Goal: Find specific page/section: Find specific page/section

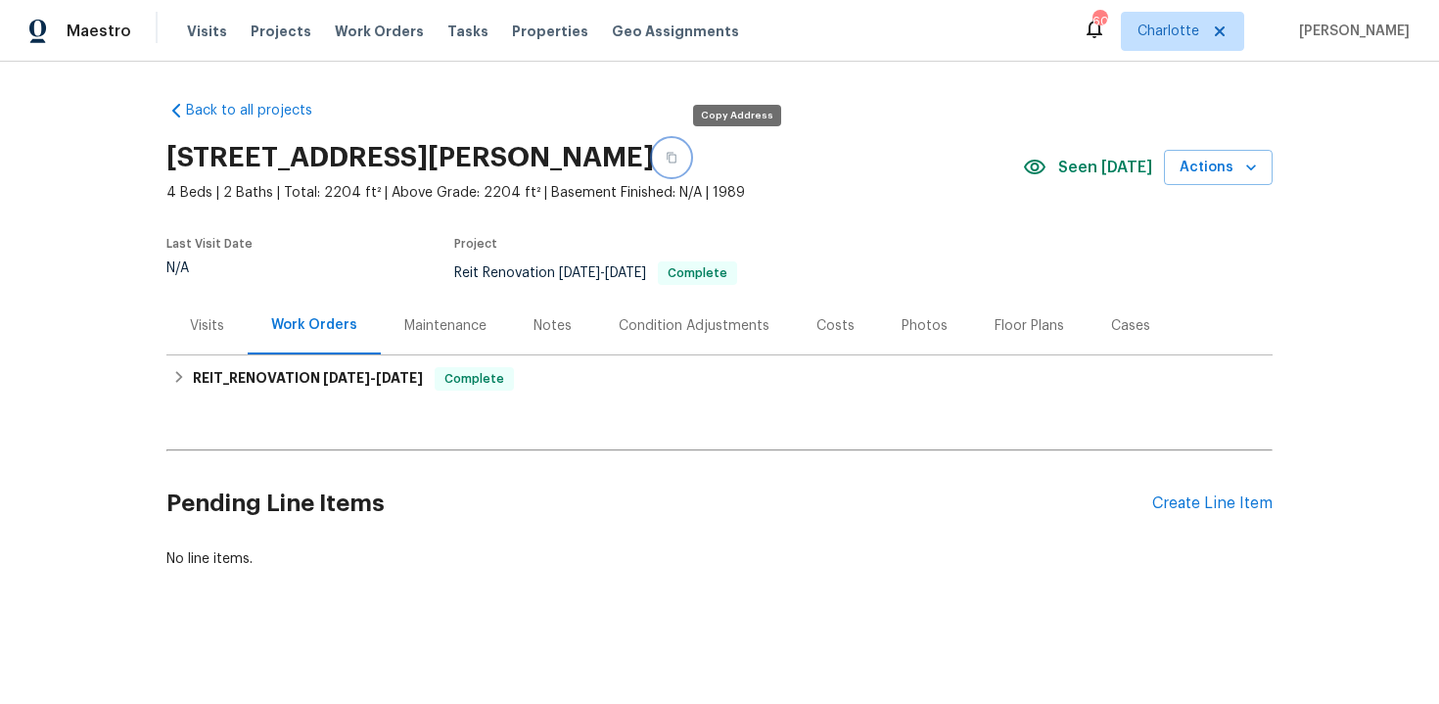
click at [677, 153] on icon "button" at bounding box center [672, 158] width 12 height 12
click at [1342, 234] on div "Back to all projects 8208 Connally Dr, Douglasville, GA 30134 4 Beds | 2 Baths …" at bounding box center [719, 382] width 1439 height 640
click at [689, 163] on button "button" at bounding box center [671, 157] width 35 height 35
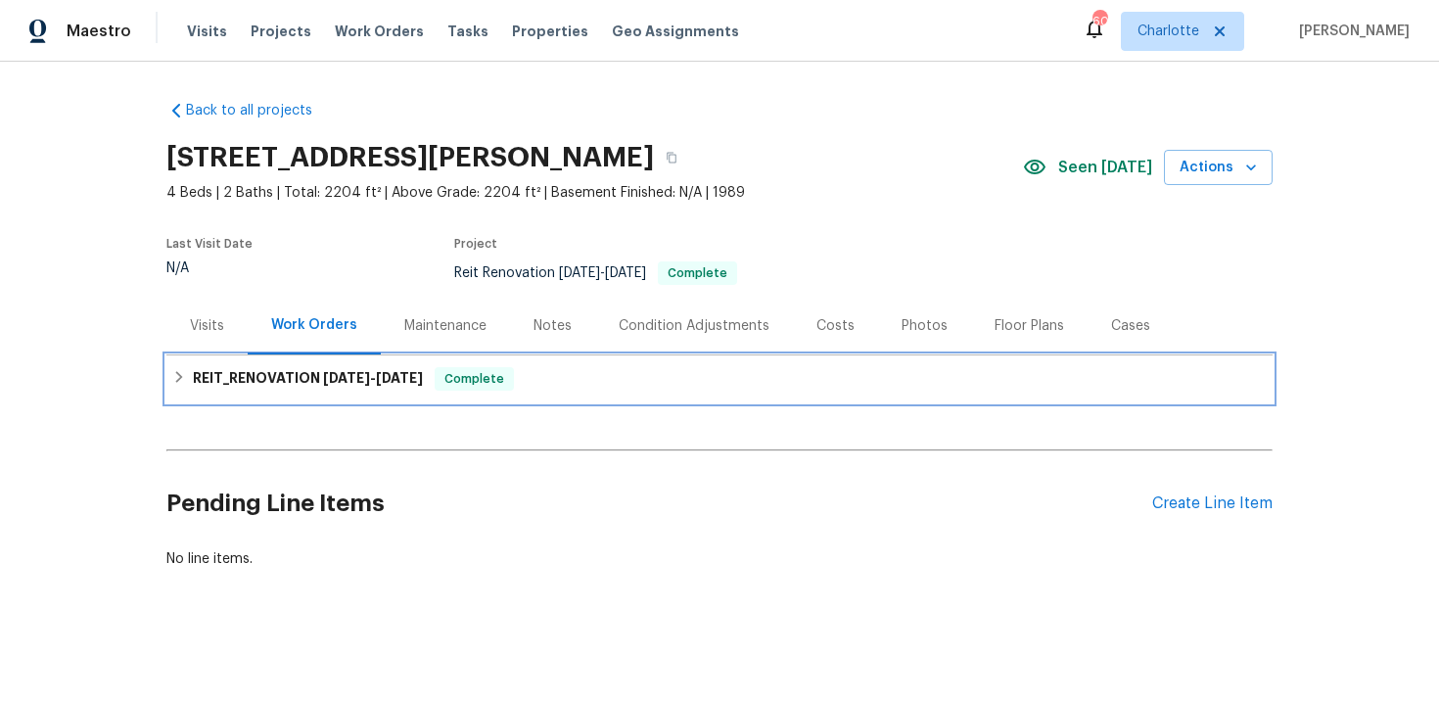
click at [588, 384] on div "REIT_RENOVATION 8/15/25 - 8/18/25 Complete" at bounding box center [719, 378] width 1094 height 23
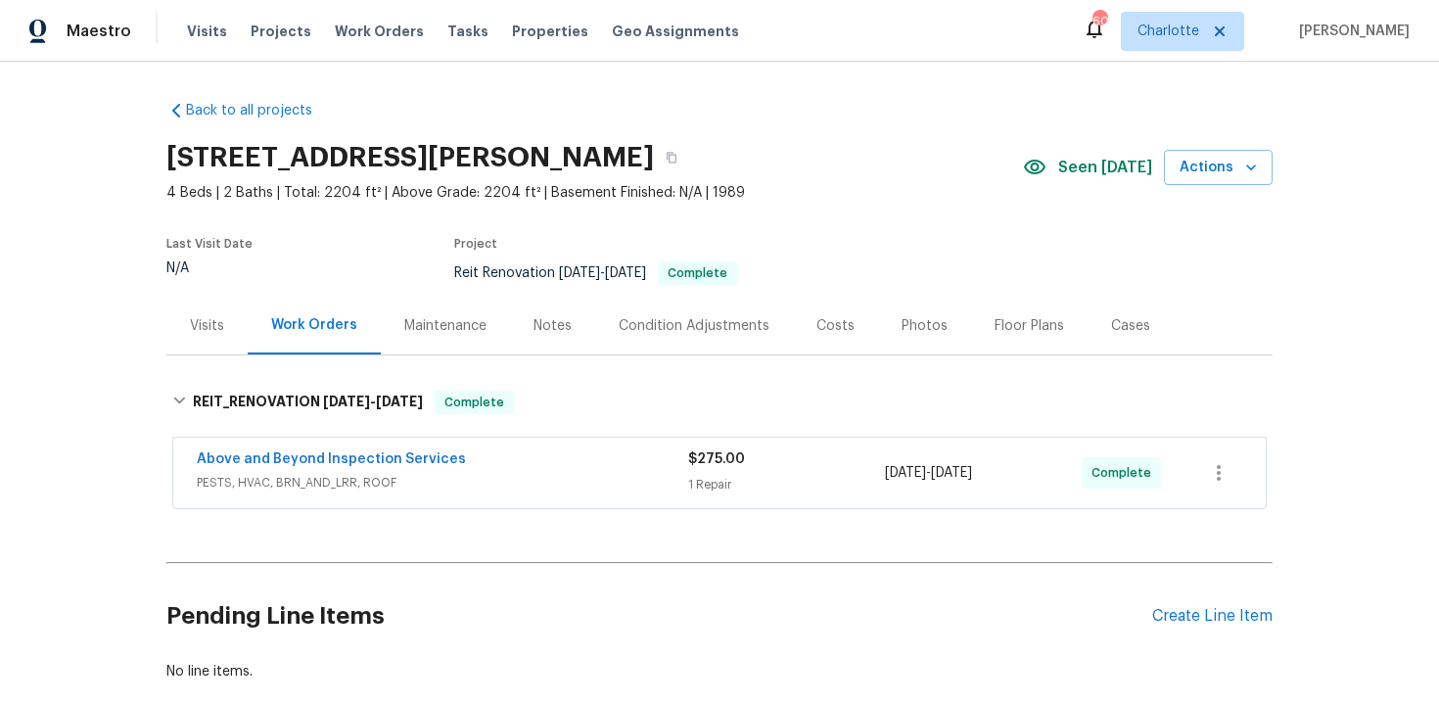
click at [611, 444] on div "Above and Beyond Inspection Services PESTS, HVAC, BRN_AND_LRR, ROOF $275.00 1 R…" at bounding box center [719, 473] width 1092 height 70
click at [595, 456] on div "Above and Beyond Inspection Services" at bounding box center [442, 460] width 491 height 23
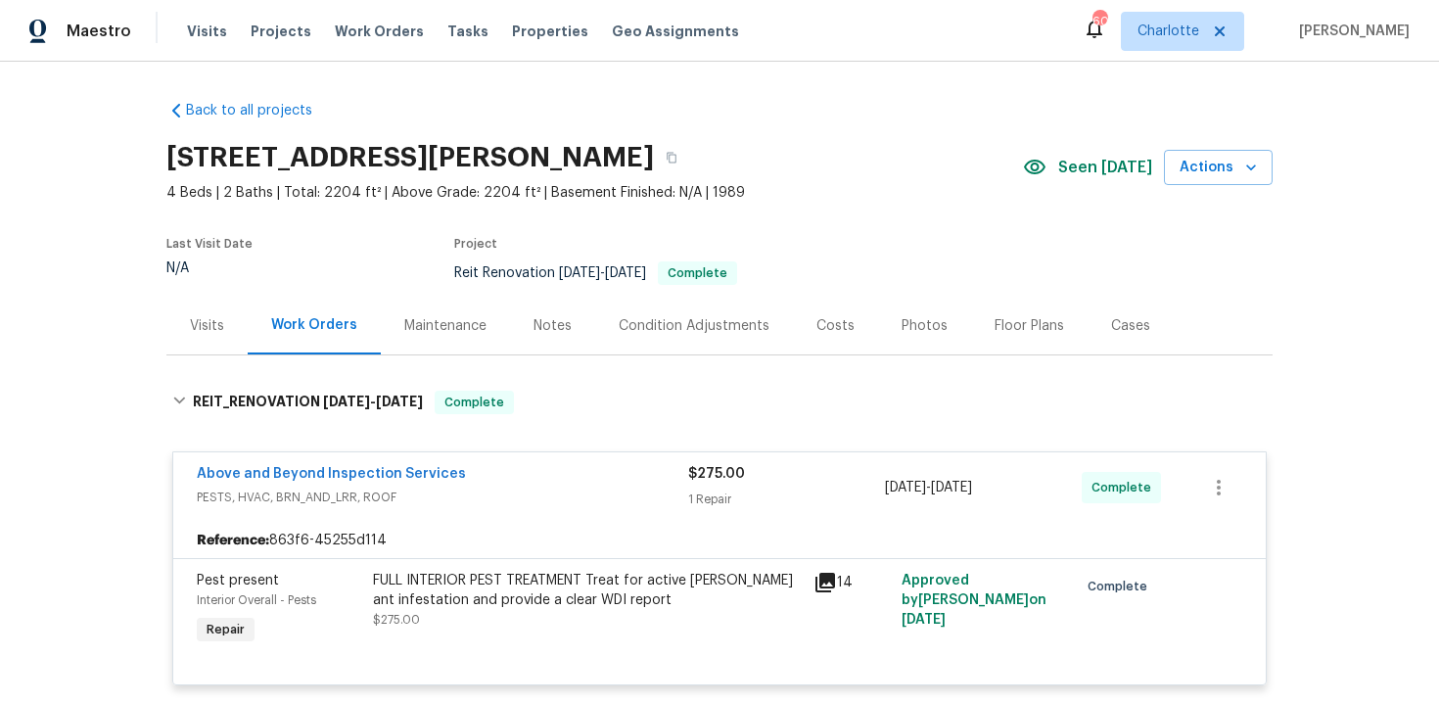
click at [564, 461] on div "Above and Beyond Inspection Services PESTS, HVAC, BRN_AND_LRR, ROOF $275.00 1 R…" at bounding box center [719, 487] width 1092 height 70
click at [591, 471] on div "Above and Beyond Inspection Services" at bounding box center [442, 475] width 491 height 23
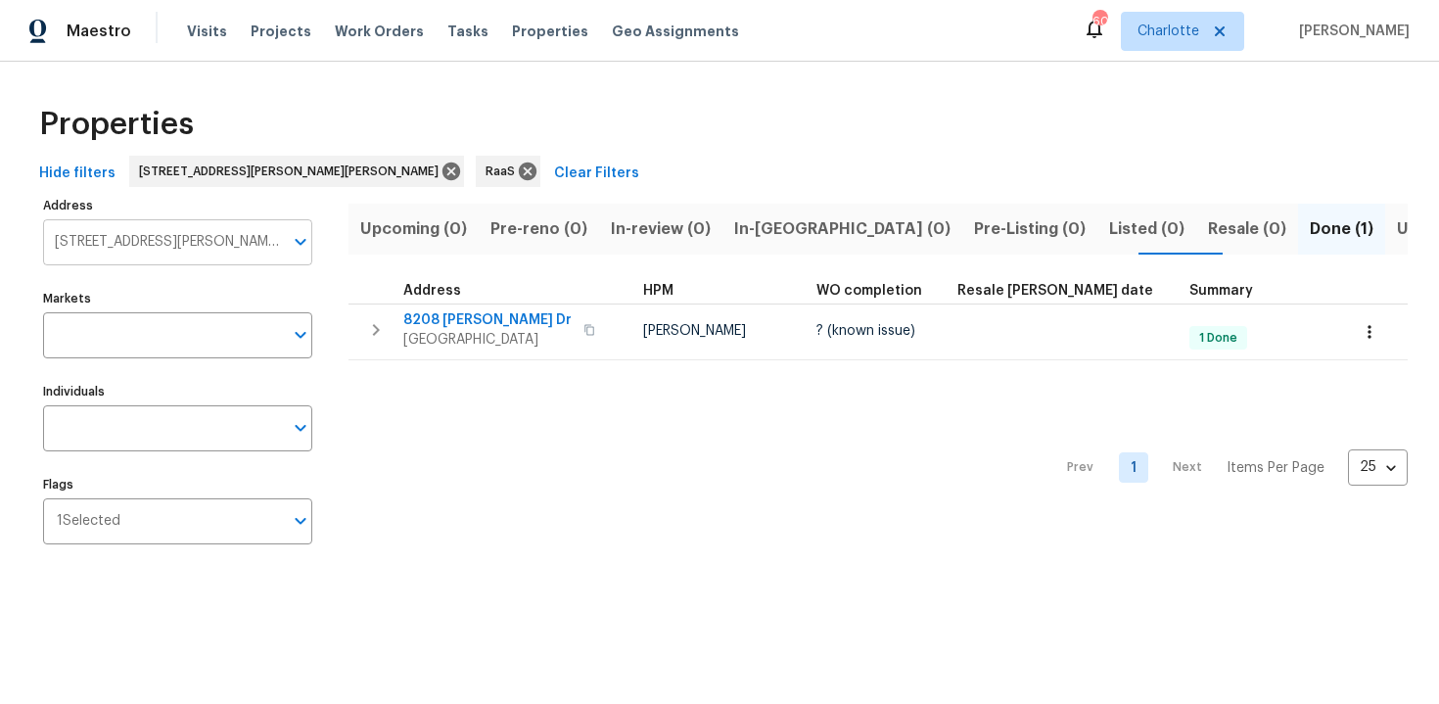
click at [209, 226] on input "8208 Connally Dr Douglasville GA 30134" at bounding box center [163, 242] width 240 height 46
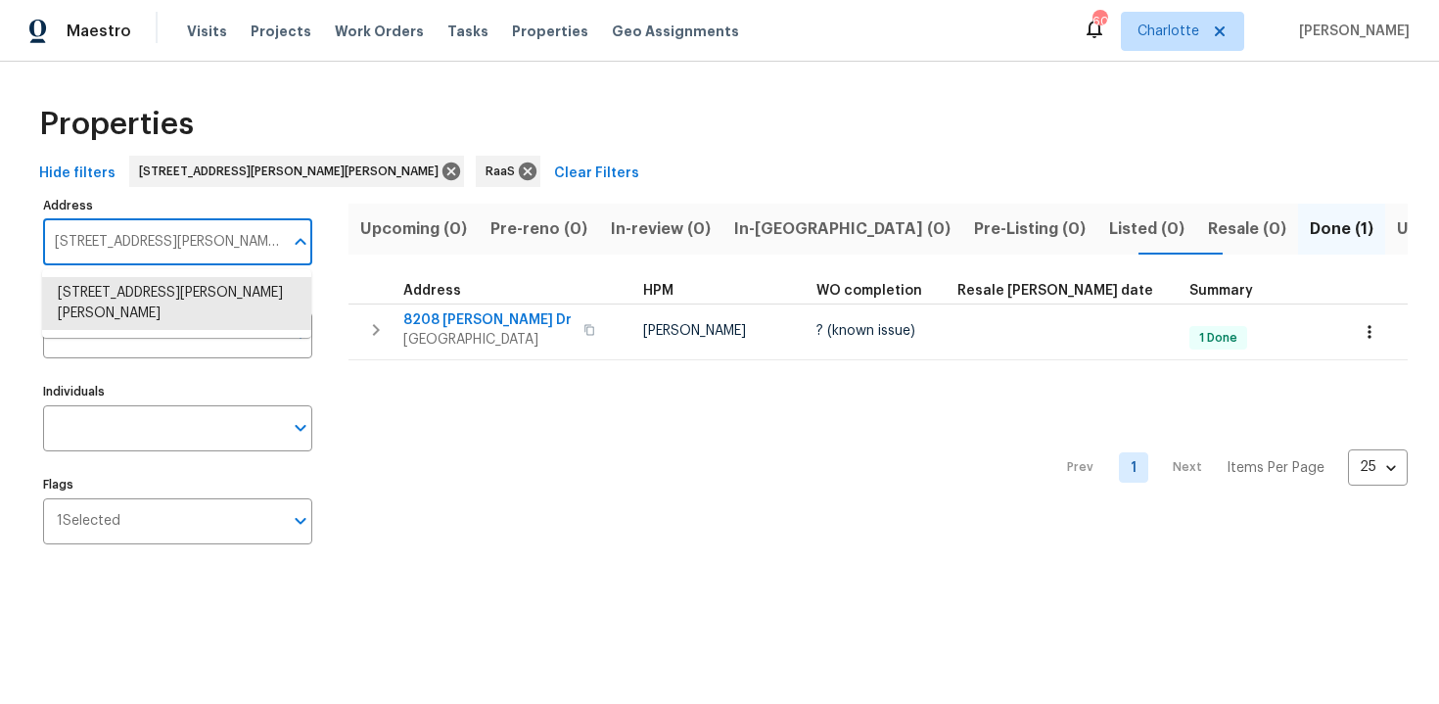
paste input "398 Caribbean St SE Palm Bay, FL 32909"
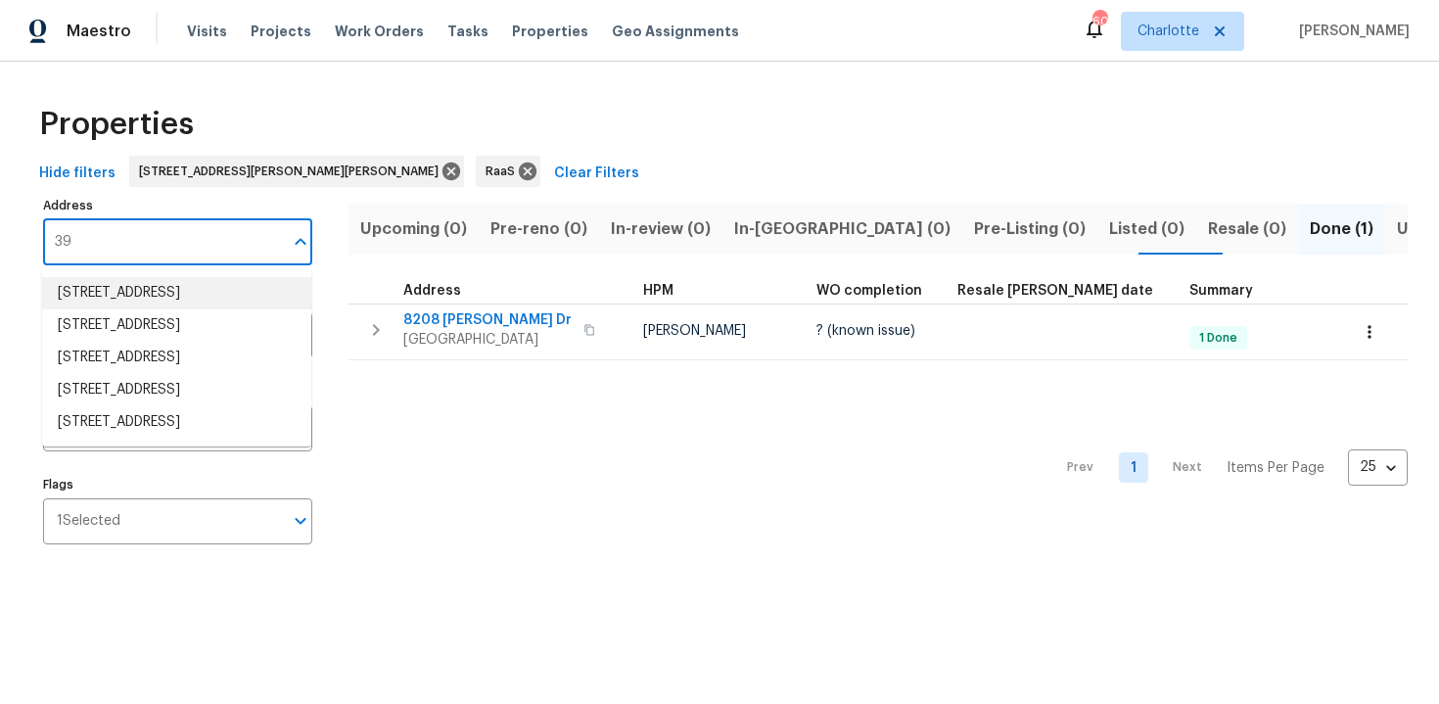
type input "3"
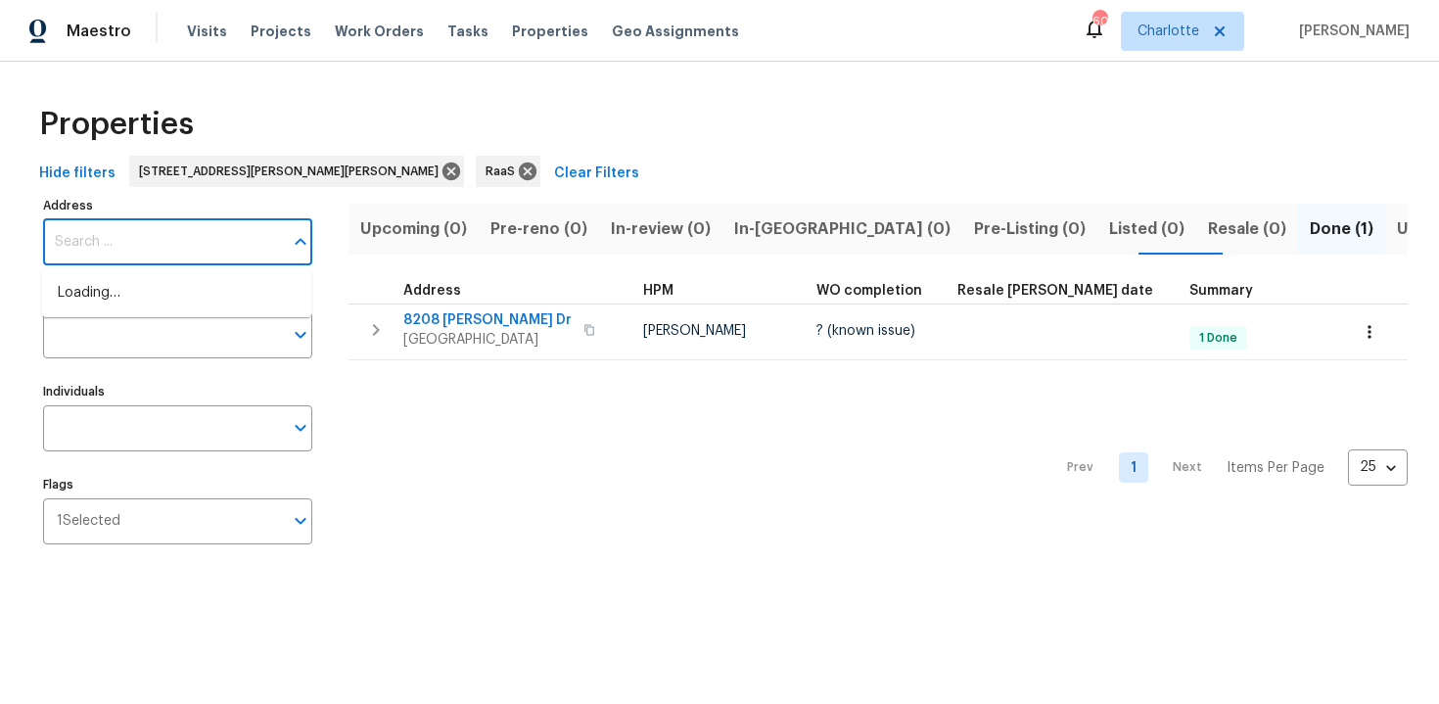
paste input "398 Caribbean St SE, Palm Bay, FL 32909"
type input "398"
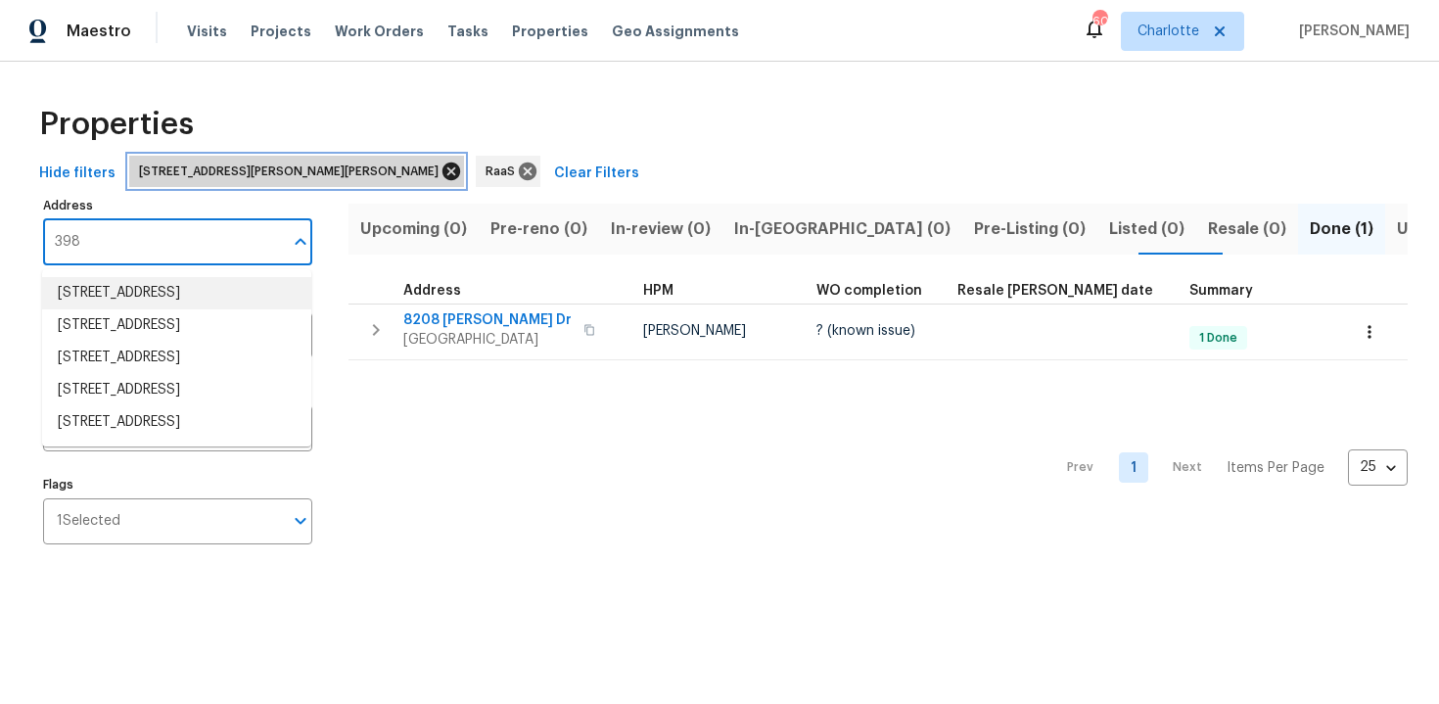
click at [440, 168] on icon at bounding box center [451, 172] width 22 height 22
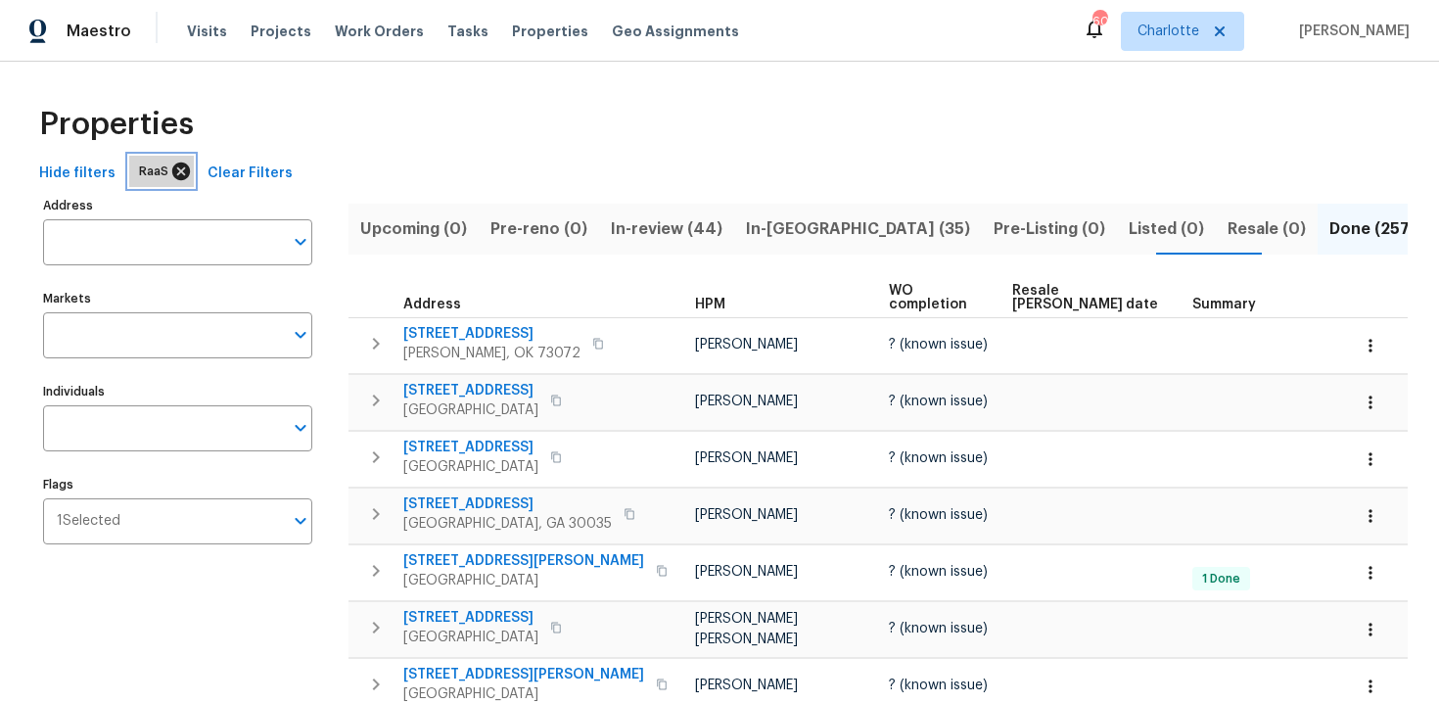
click at [178, 171] on icon at bounding box center [181, 171] width 18 height 18
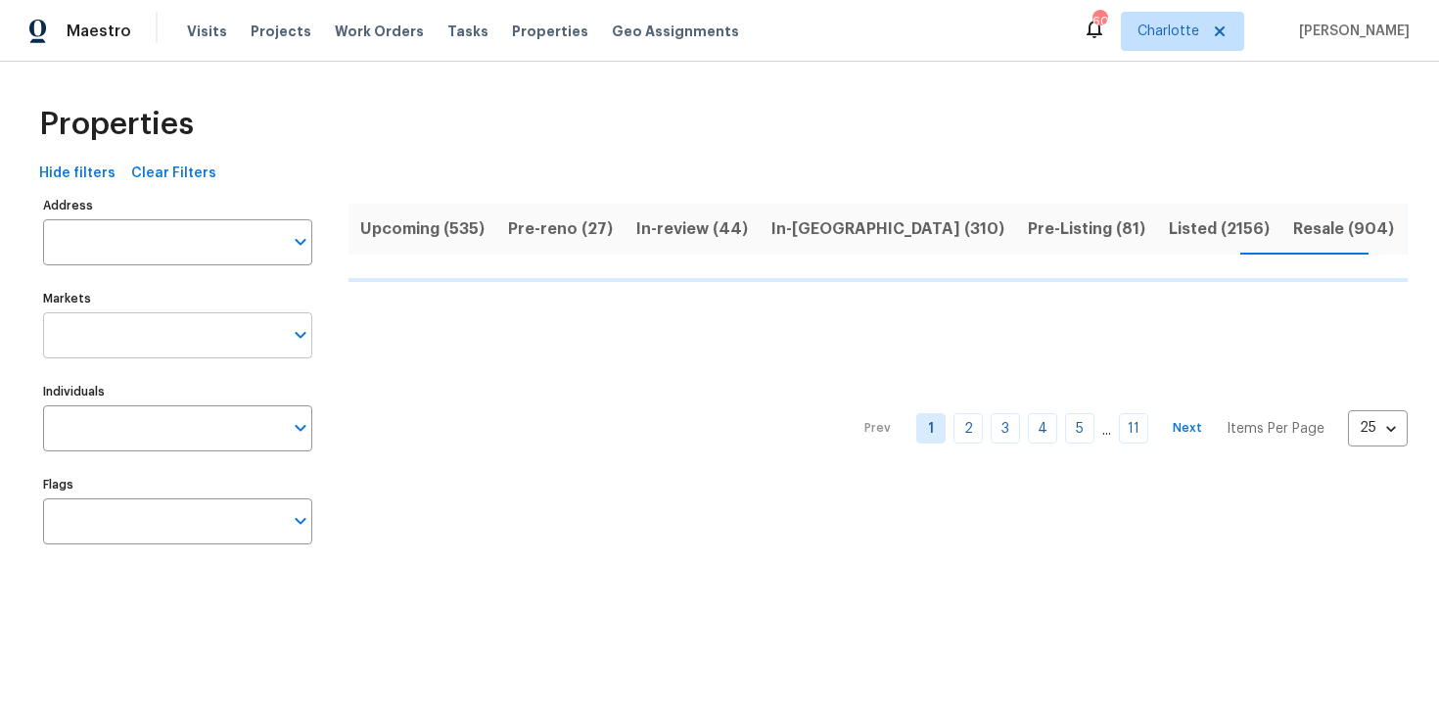
click at [208, 340] on input "Markets" at bounding box center [163, 335] width 240 height 46
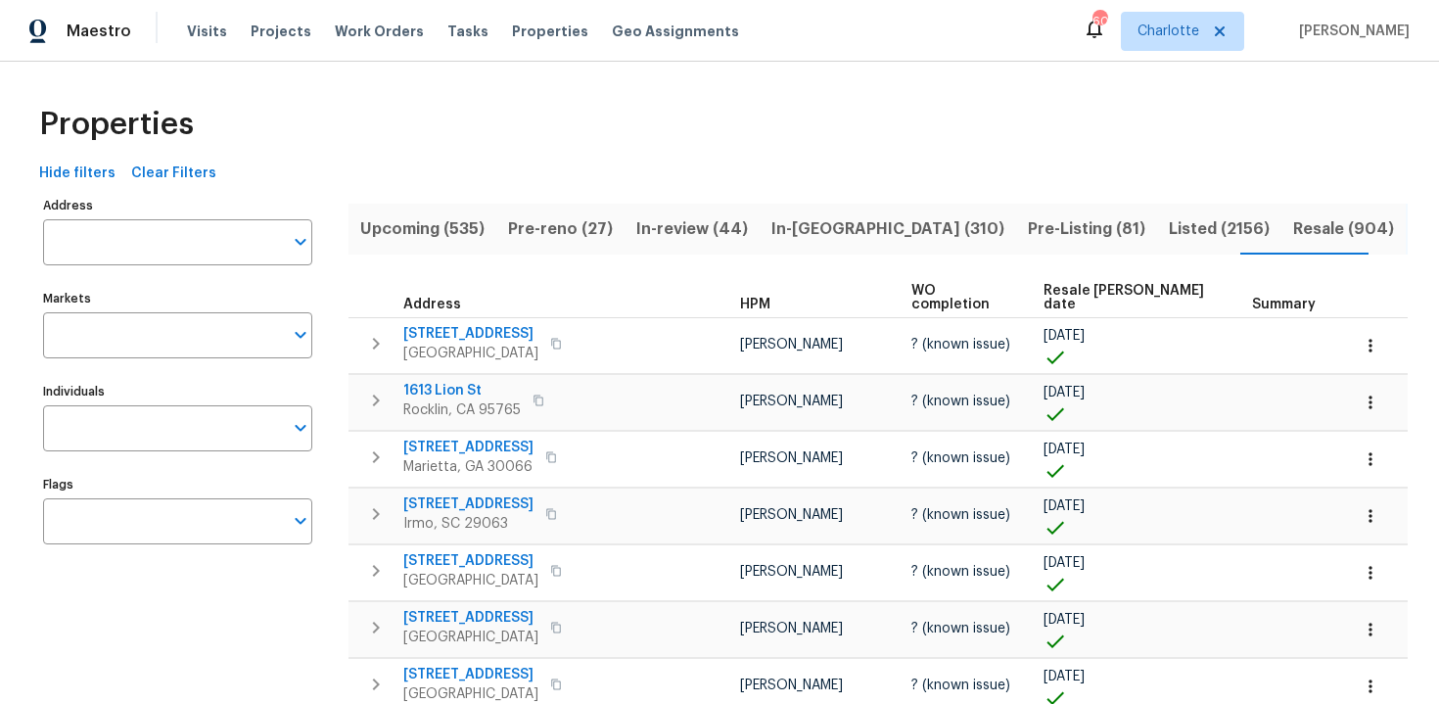
click at [154, 541] on input "text" at bounding box center [163, 521] width 240 height 46
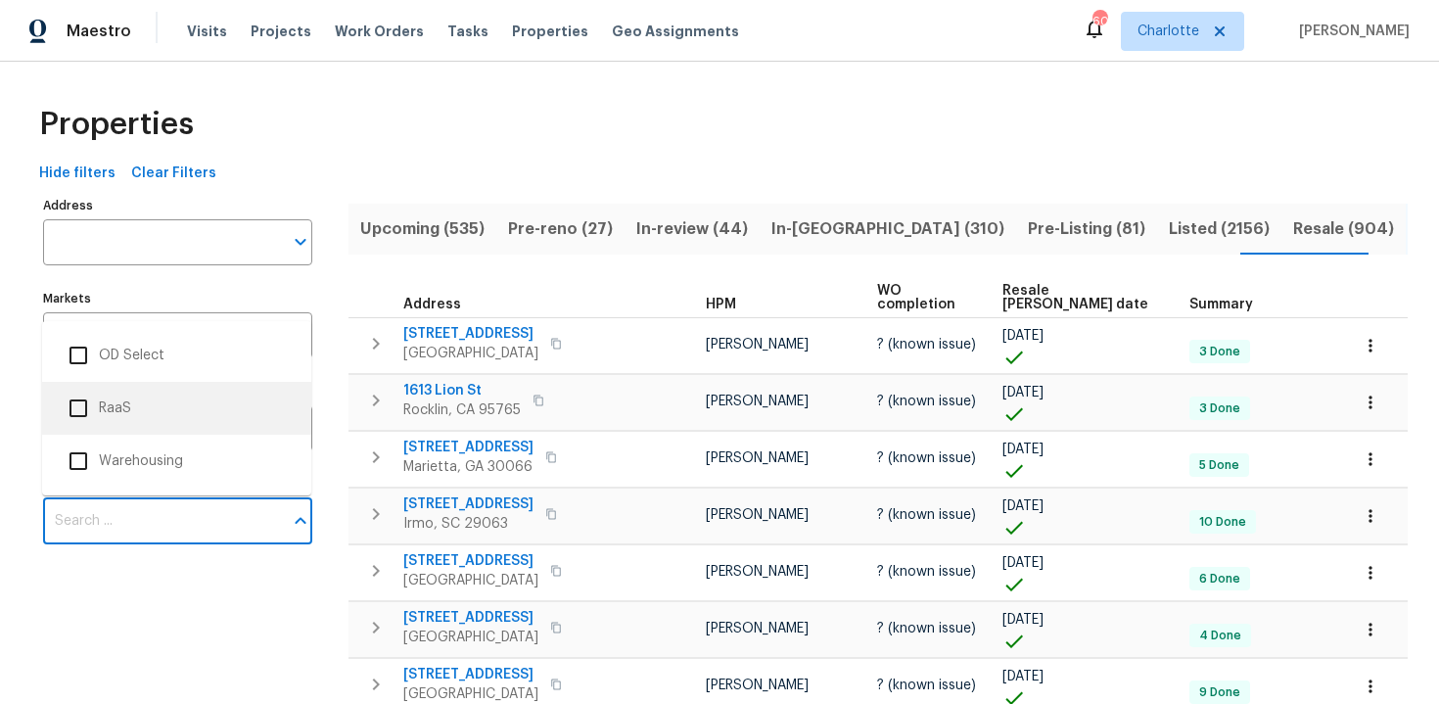
click at [144, 419] on li "RaaS" at bounding box center [177, 408] width 238 height 41
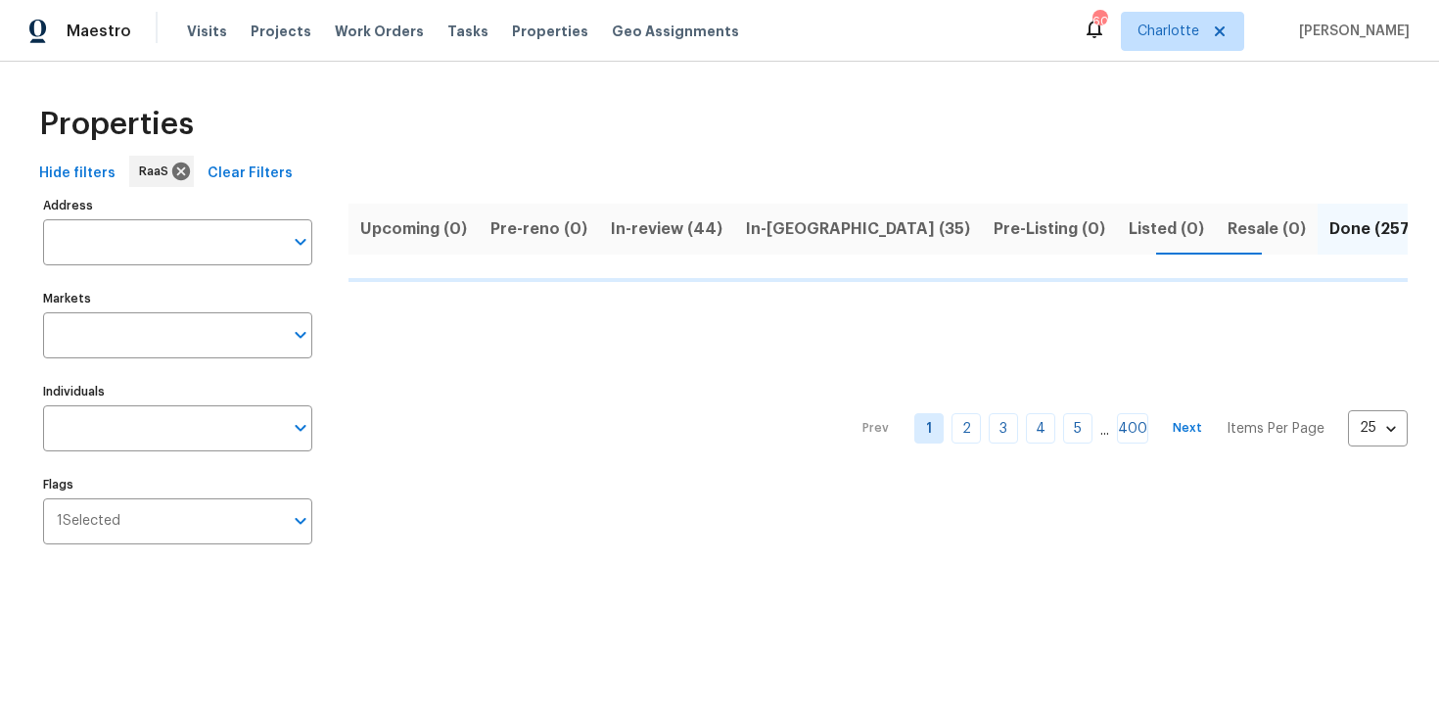
click at [147, 340] on input "Markets" at bounding box center [163, 335] width 240 height 46
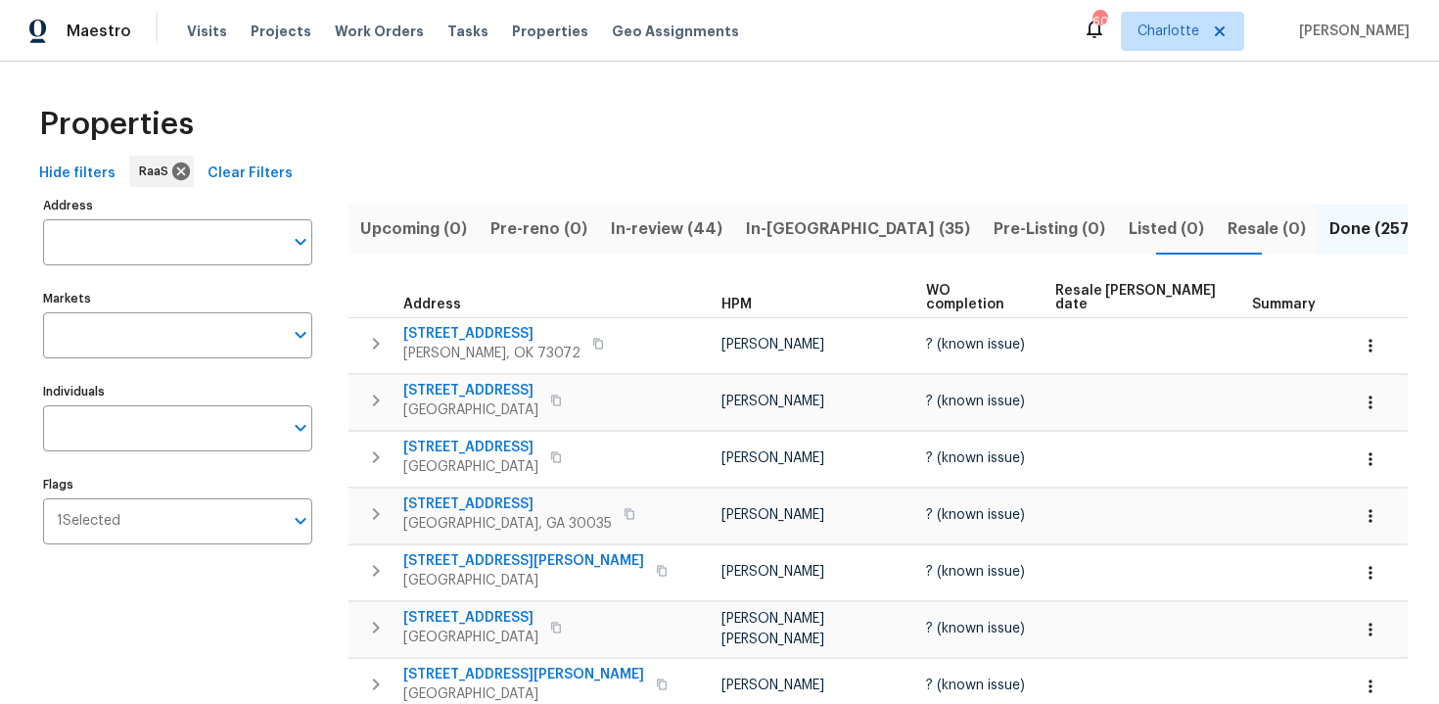
click at [113, 541] on div "1 Selected Flags" at bounding box center [177, 521] width 269 height 46
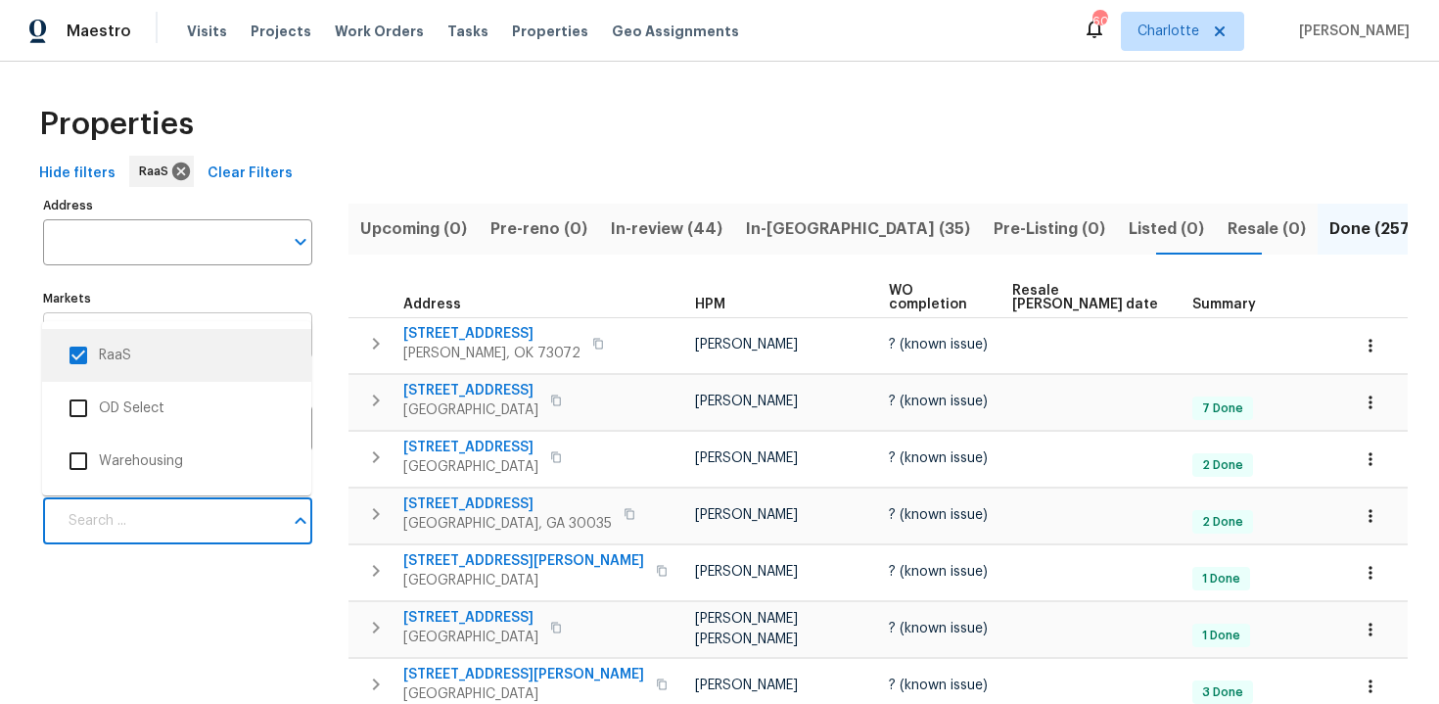
click at [170, 315] on input "Markets" at bounding box center [163, 335] width 240 height 46
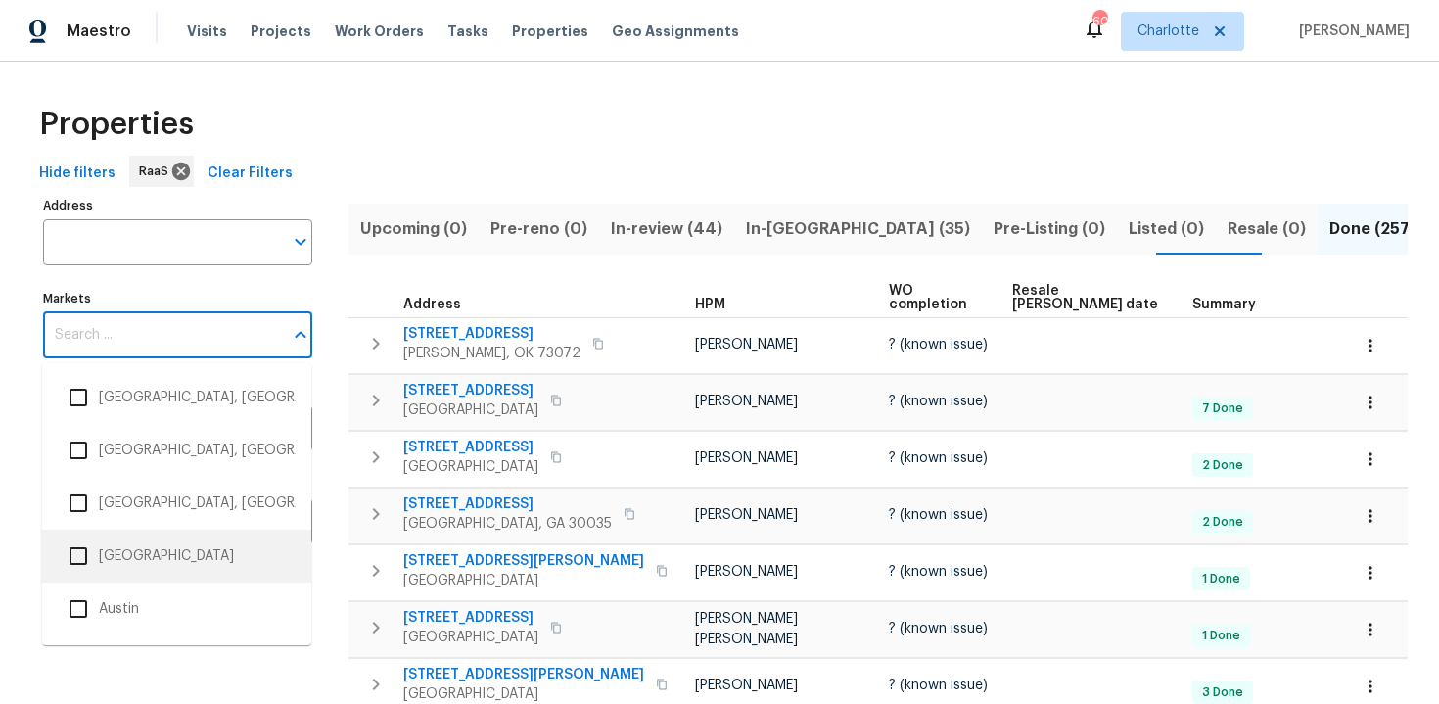
click at [130, 548] on li "Atlanta" at bounding box center [177, 555] width 238 height 41
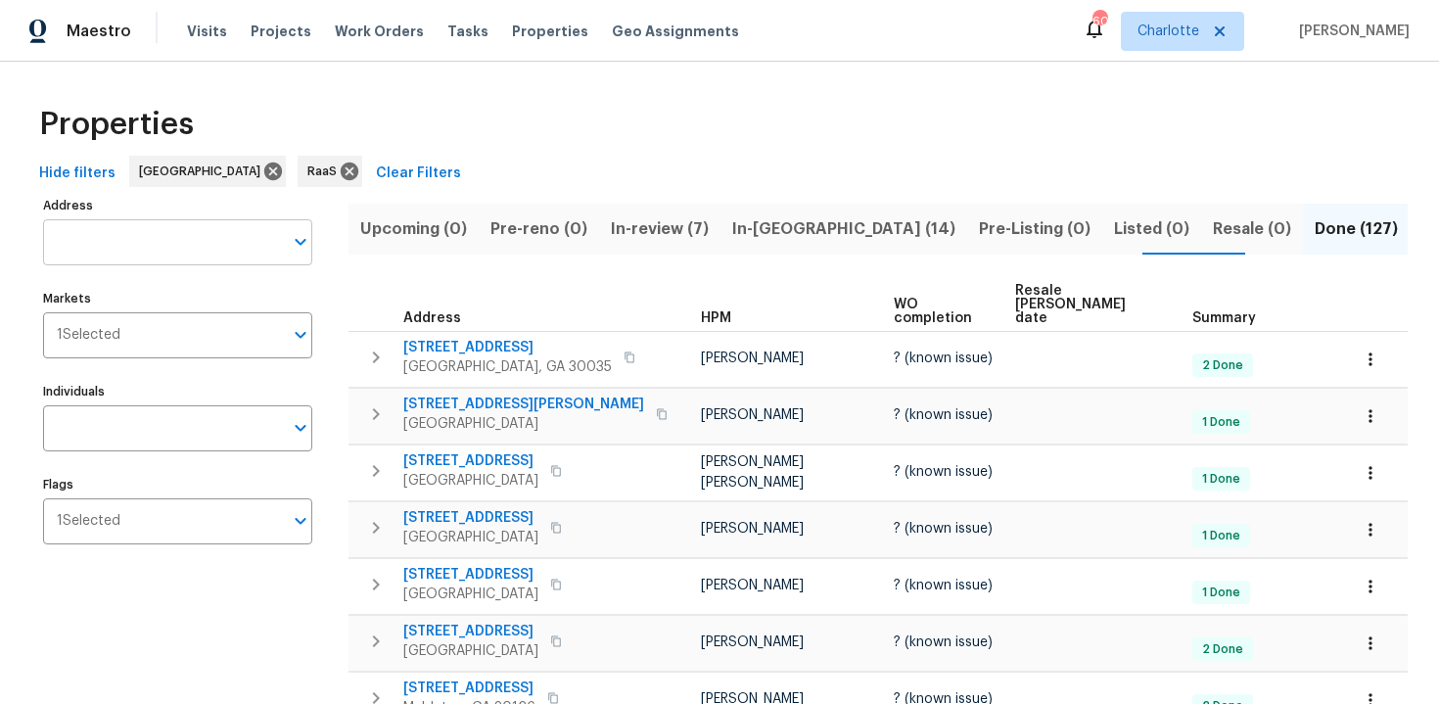
click at [154, 251] on input "Address" at bounding box center [163, 242] width 240 height 46
type input "c"
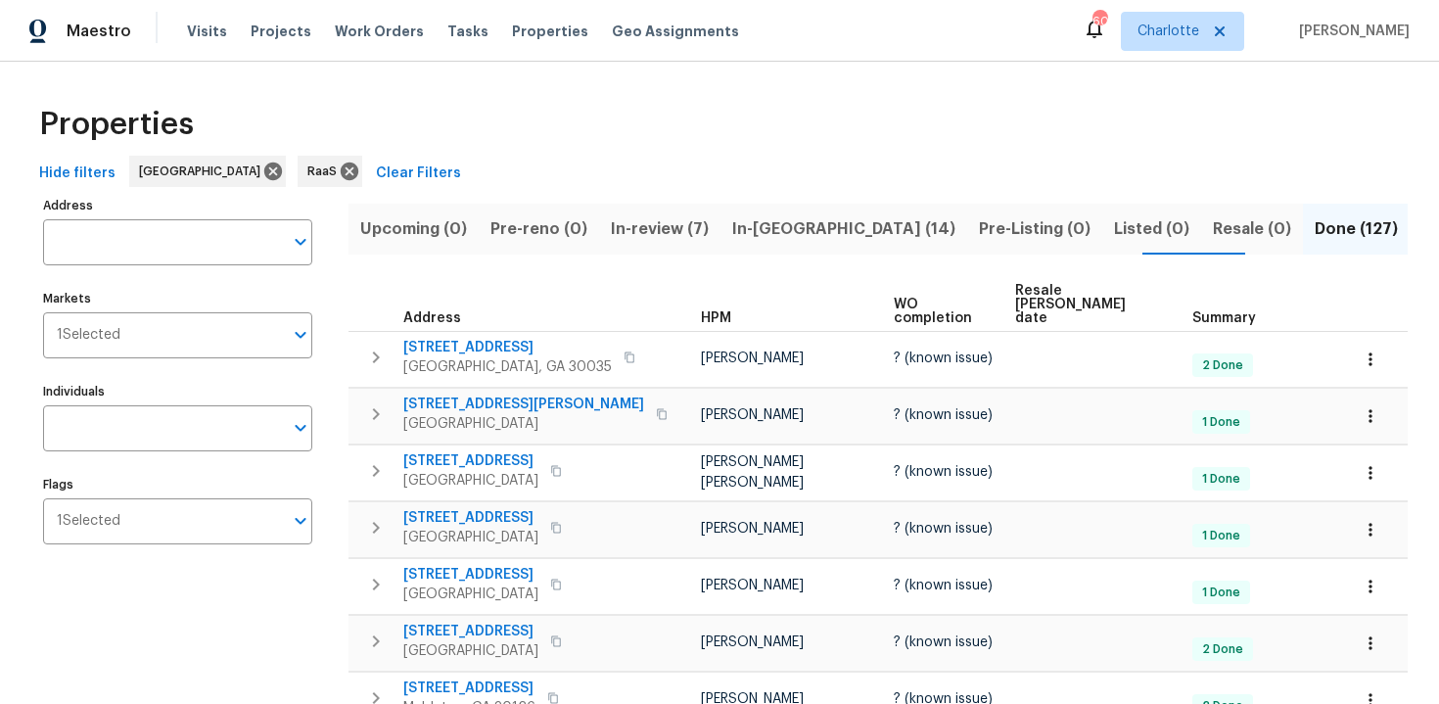
click at [649, 228] on span "In-review (7)" at bounding box center [660, 228] width 98 height 27
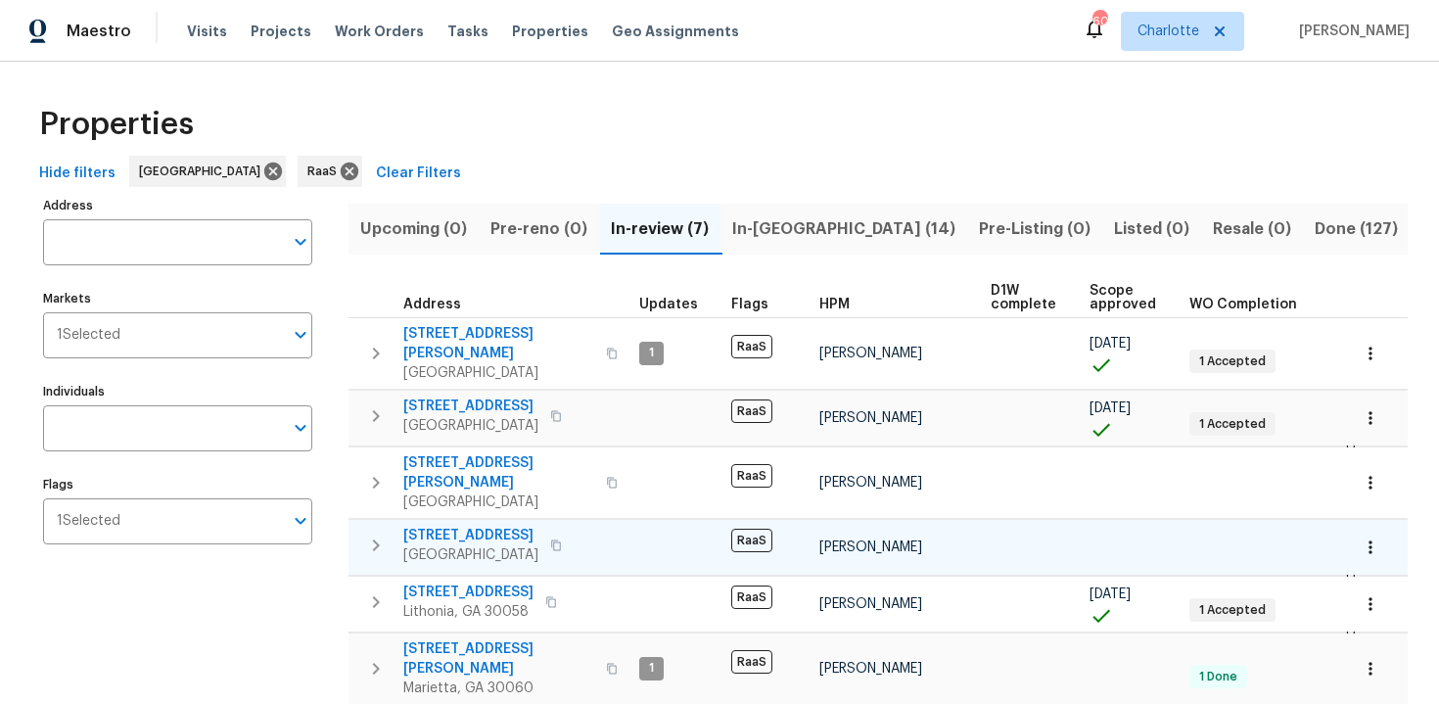
scroll to position [11, 0]
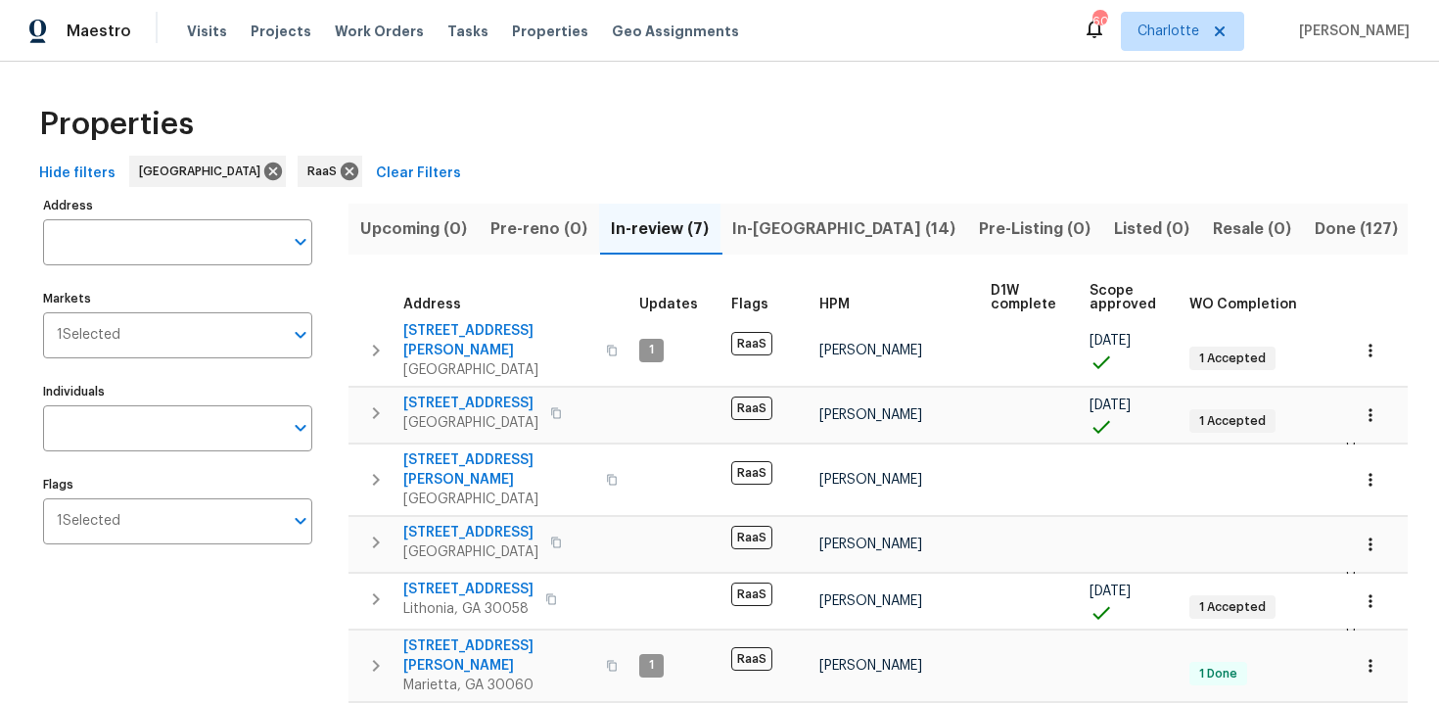
click at [786, 236] on span "In-reno (14)" at bounding box center [843, 228] width 223 height 27
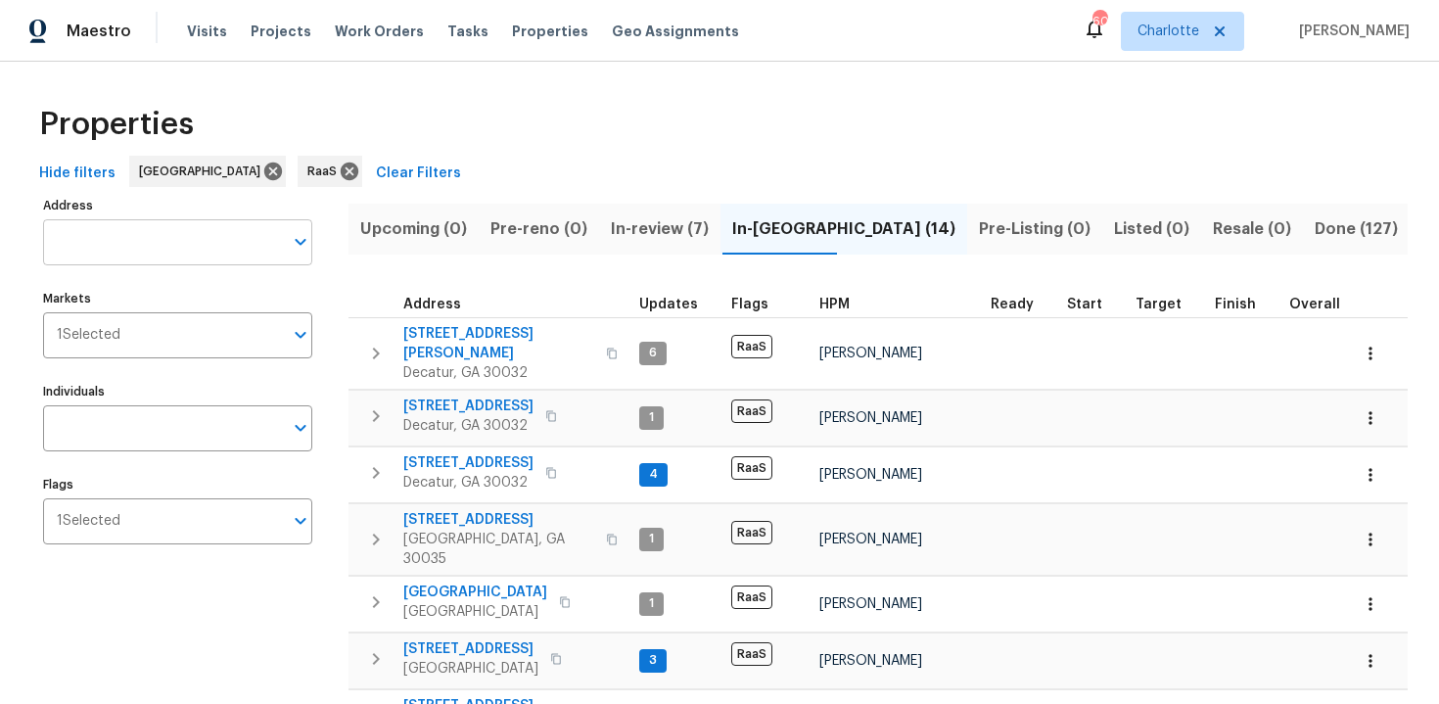
click at [184, 247] on input "Address" at bounding box center [163, 242] width 240 height 46
click at [264, 168] on icon at bounding box center [273, 171] width 18 height 18
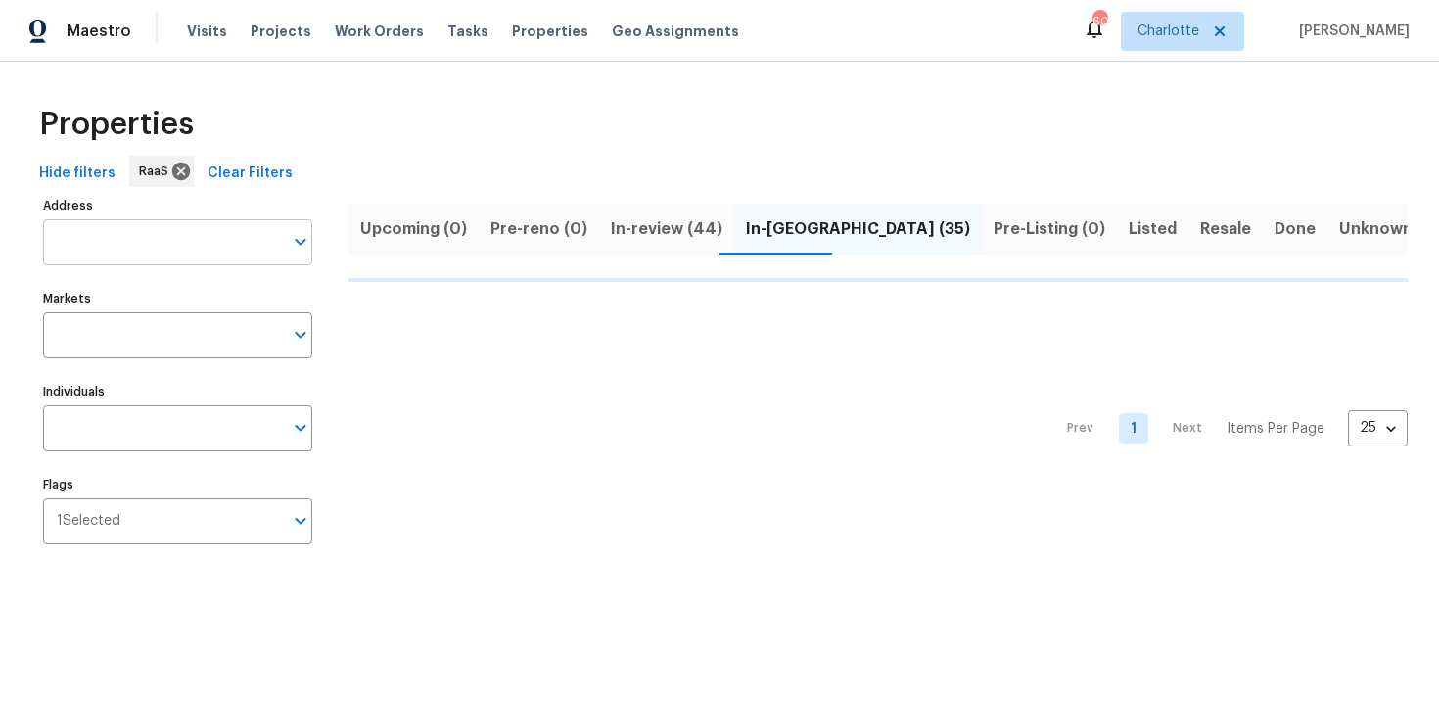
click at [135, 245] on input "Address" at bounding box center [163, 242] width 240 height 46
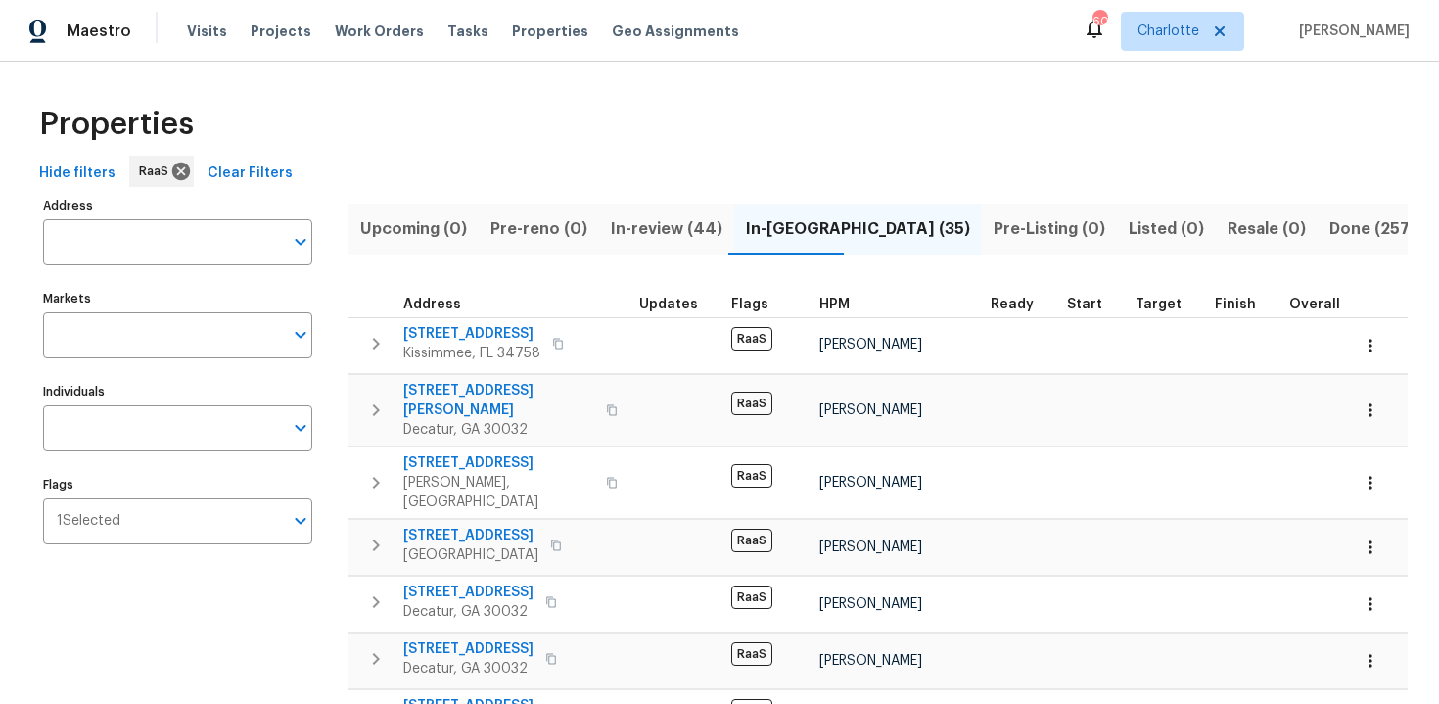
click at [135, 245] on input "Address" at bounding box center [163, 242] width 240 height 46
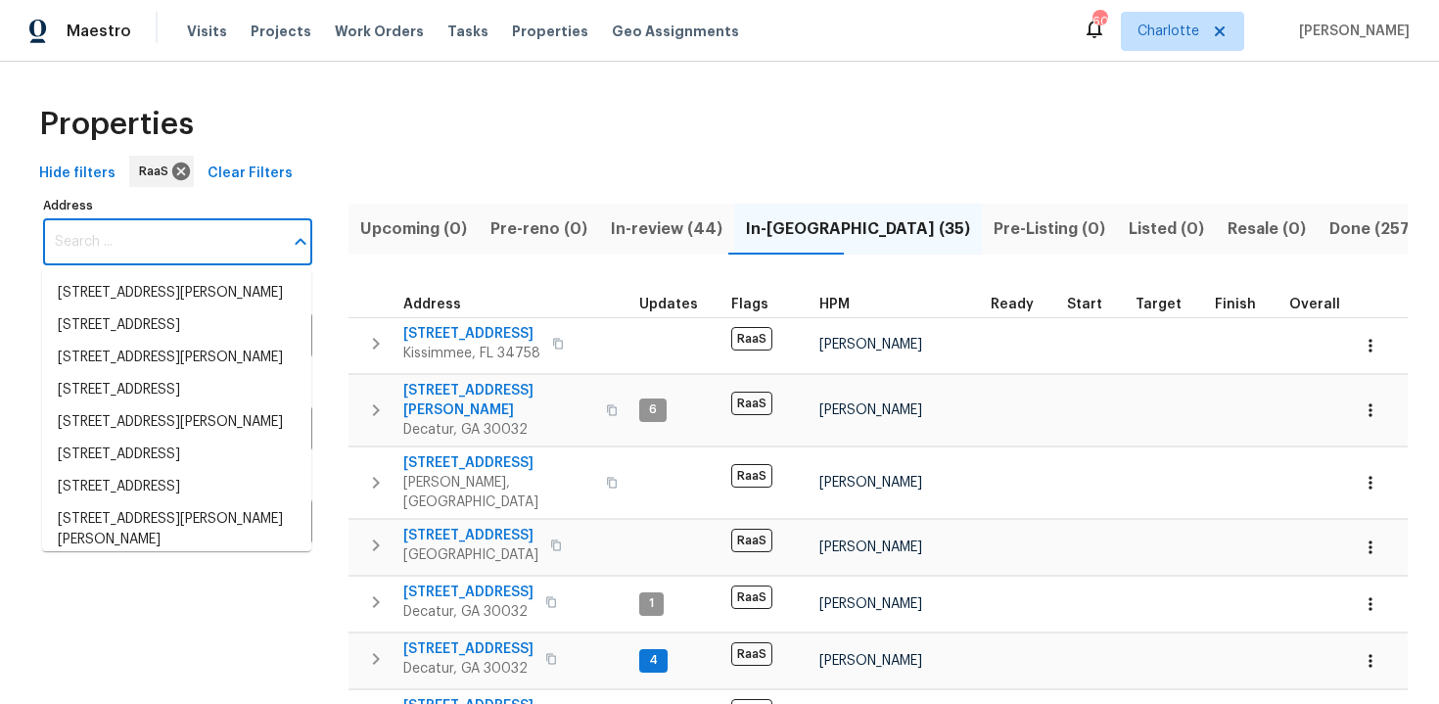
paste input "870 NE 144th St, North Miami, FL 33161"
type input "870 NE 144th St, North Miami, FL 33161"
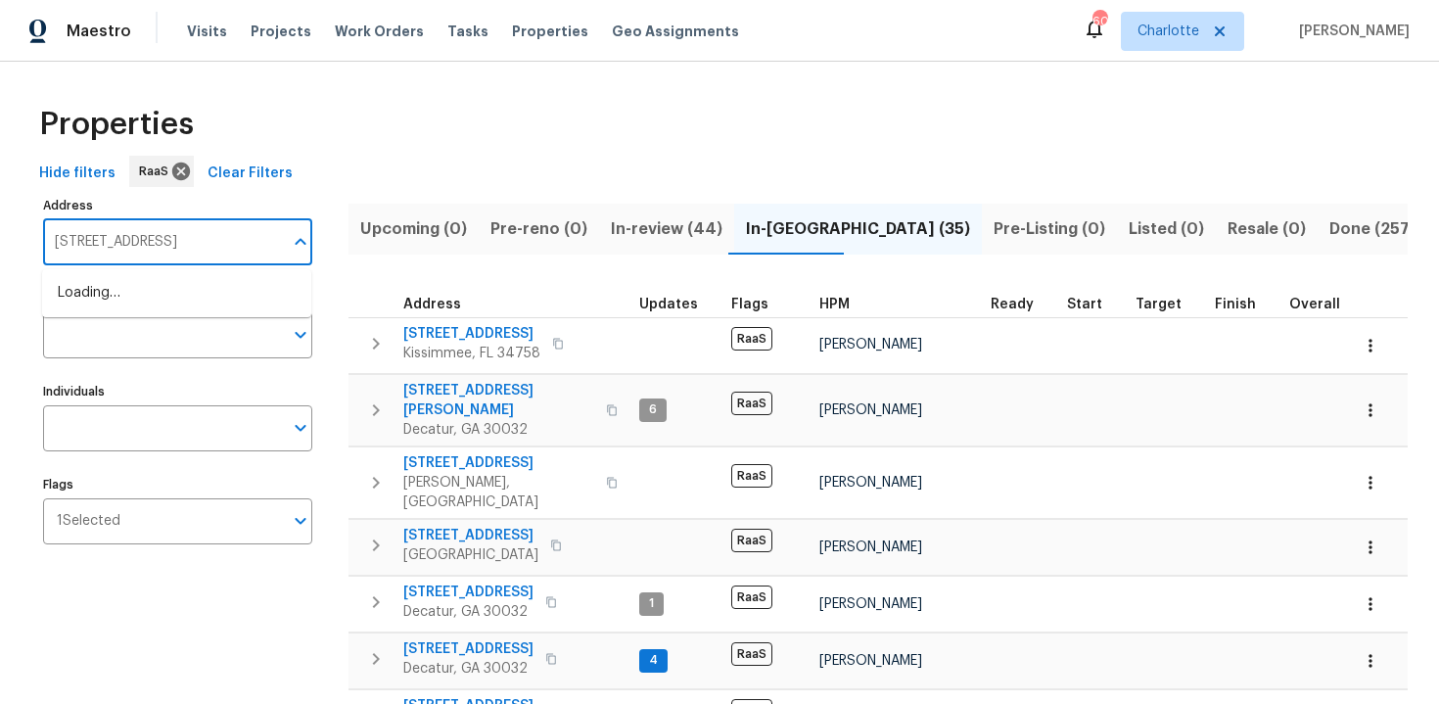
scroll to position [0, 21]
click at [142, 300] on li "870 NE 144th St North Miami FL 33161" at bounding box center [176, 293] width 269 height 32
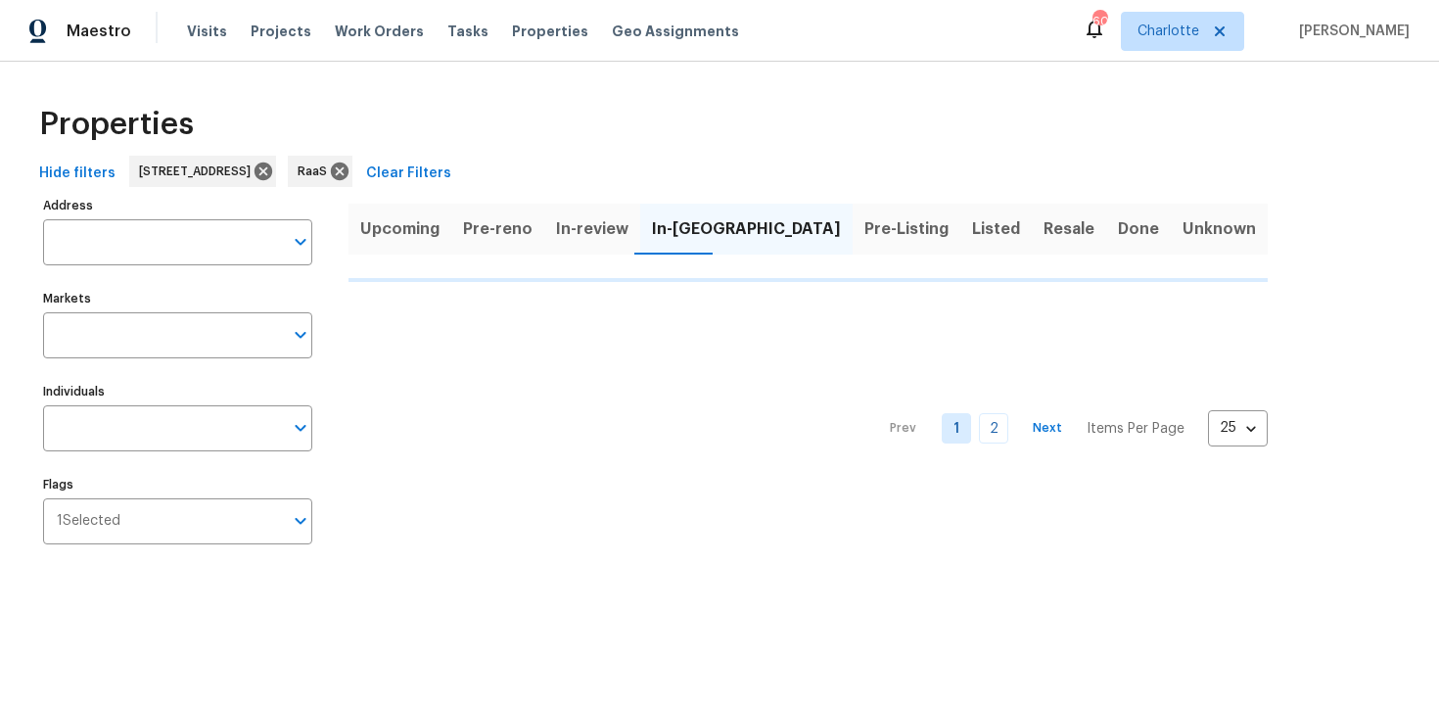
type input "870 NE 144th St North Miami FL 33161"
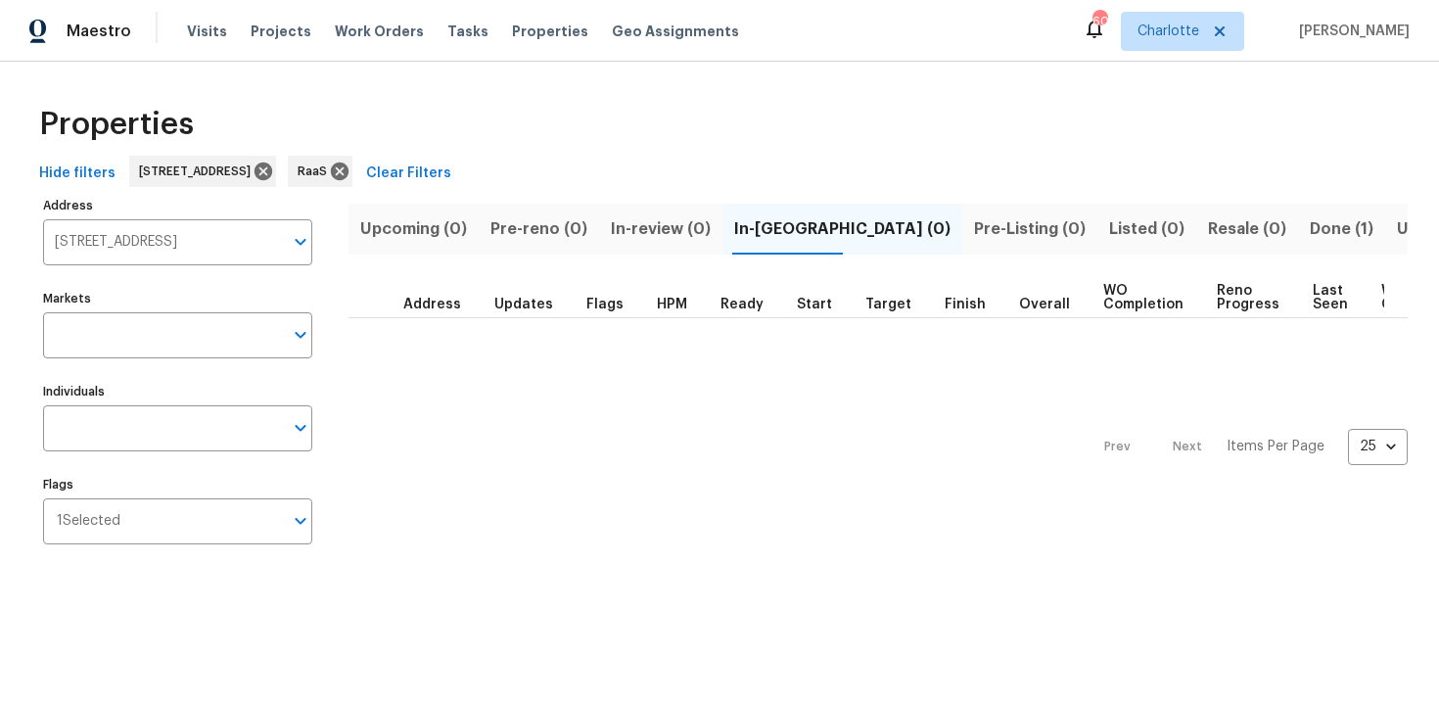
click at [1310, 221] on span "Done (1)" at bounding box center [1342, 228] width 64 height 27
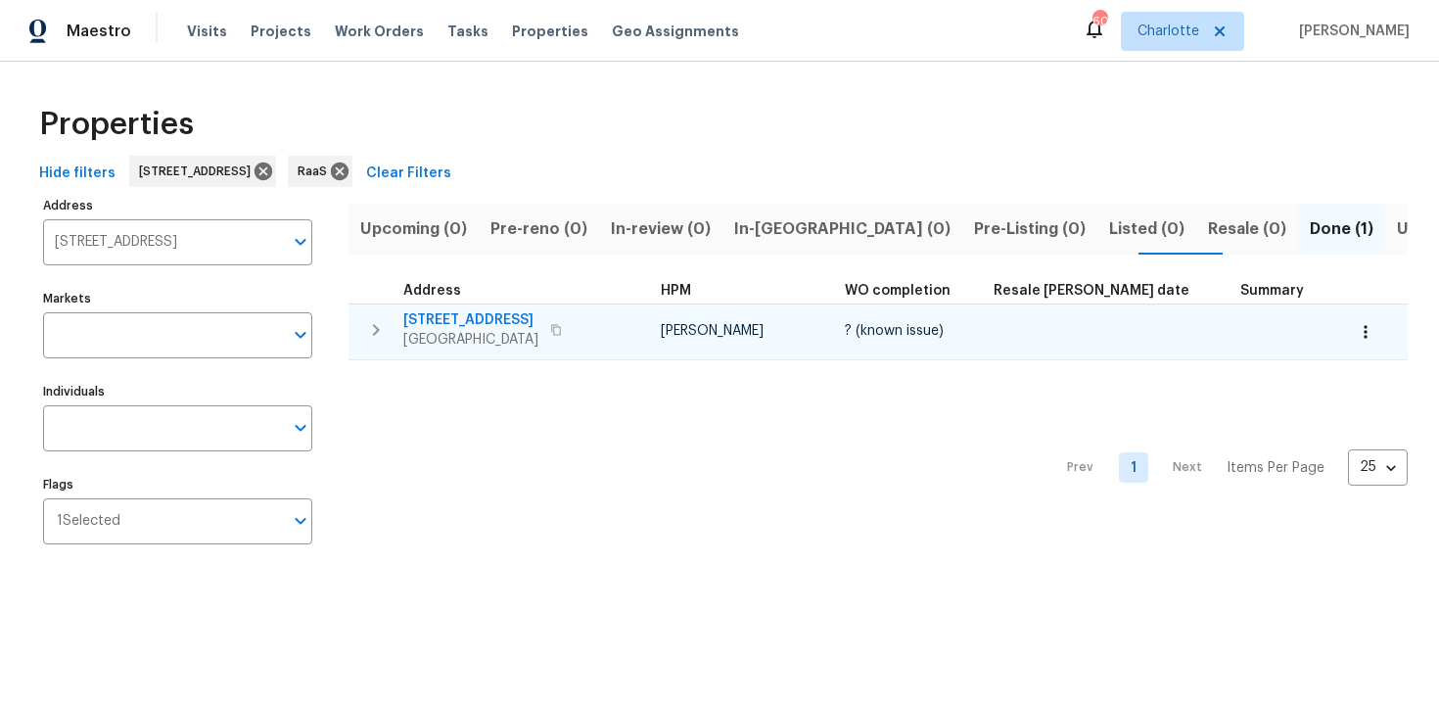
click at [524, 314] on span "870 NE 144th St" at bounding box center [470, 320] width 135 height 20
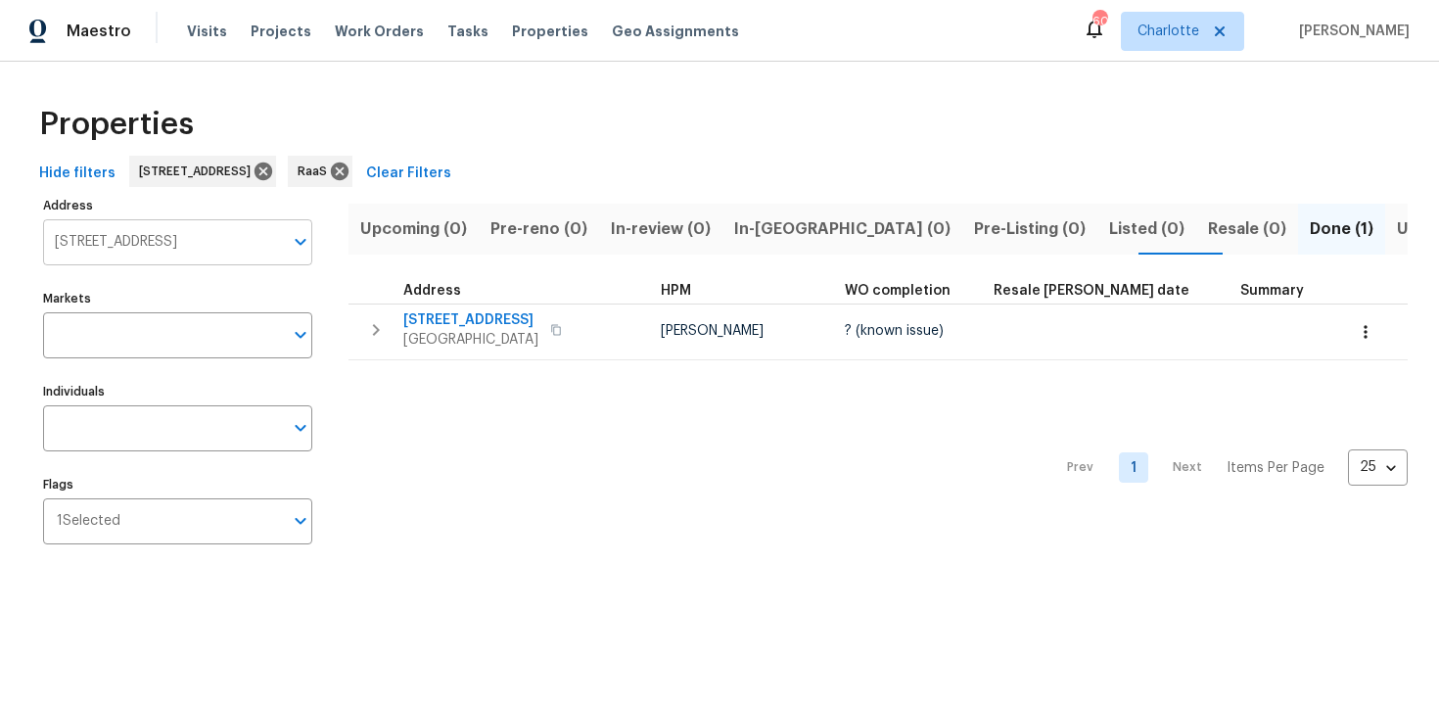
click at [121, 238] on input "870 NE 144th St North Miami FL 33161" at bounding box center [163, 242] width 240 height 46
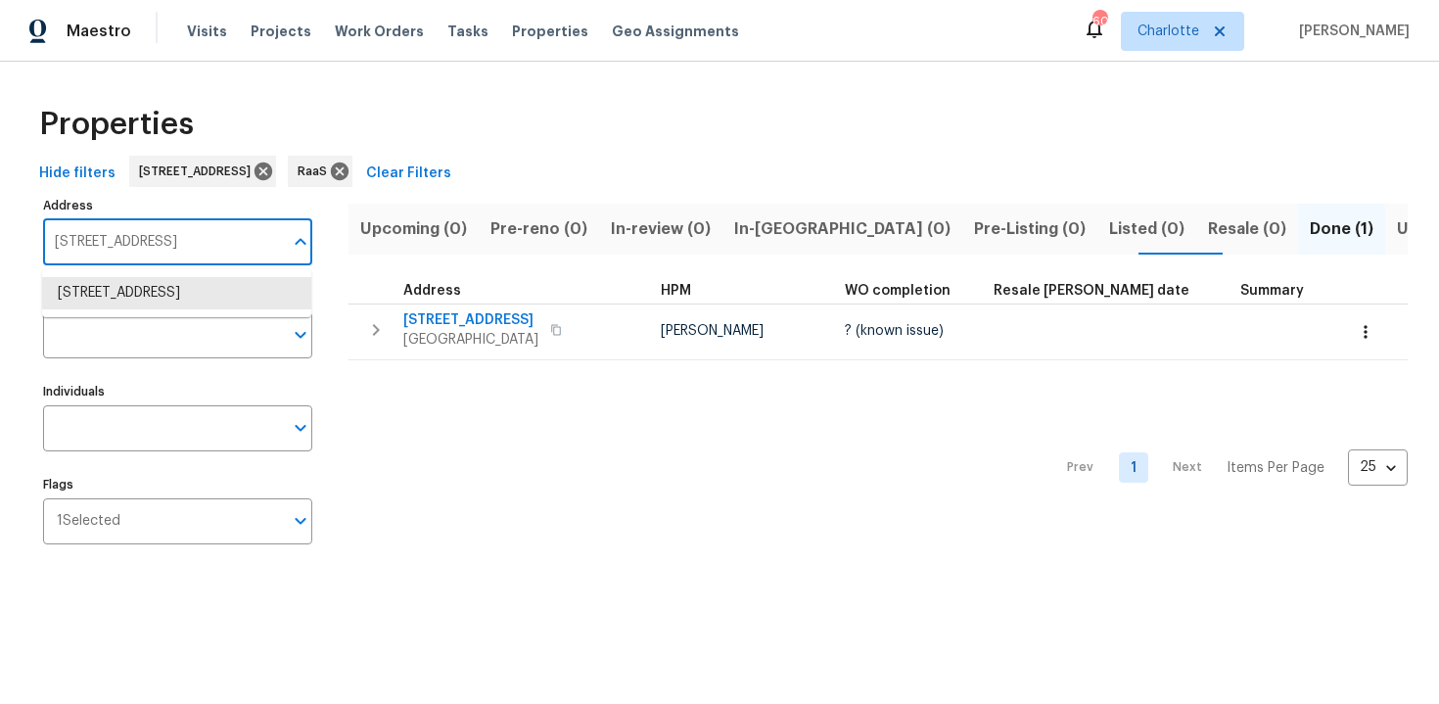
paste input "4655 NW 41st Pl, Lauderdale Lakes, FL 33319"
type input "4655 NW 41st Pl, Lauderdale Lakes, FL 33319"
click at [145, 303] on li "4655 NW 41st Pl Lauderdale Lakes FL 33319" at bounding box center [176, 293] width 269 height 32
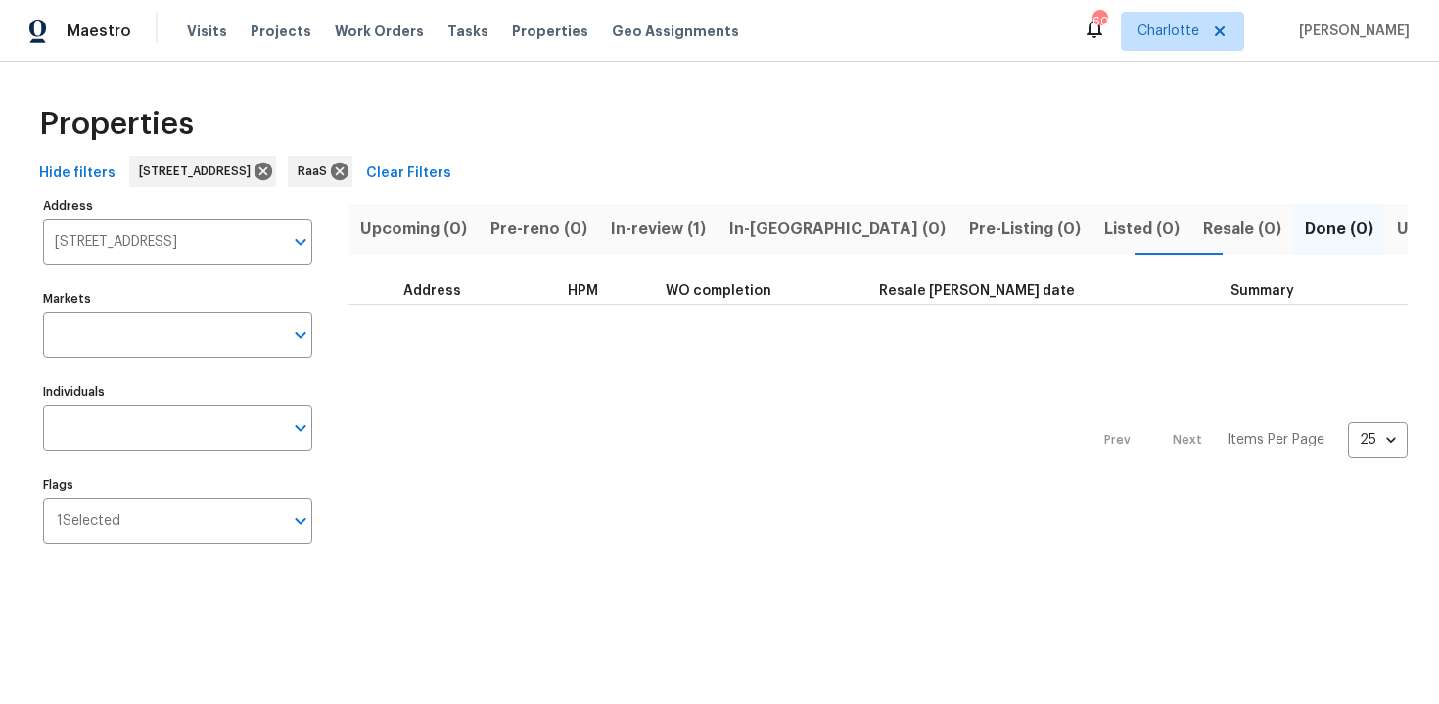
click at [661, 233] on span "In-review (1)" at bounding box center [658, 228] width 95 height 27
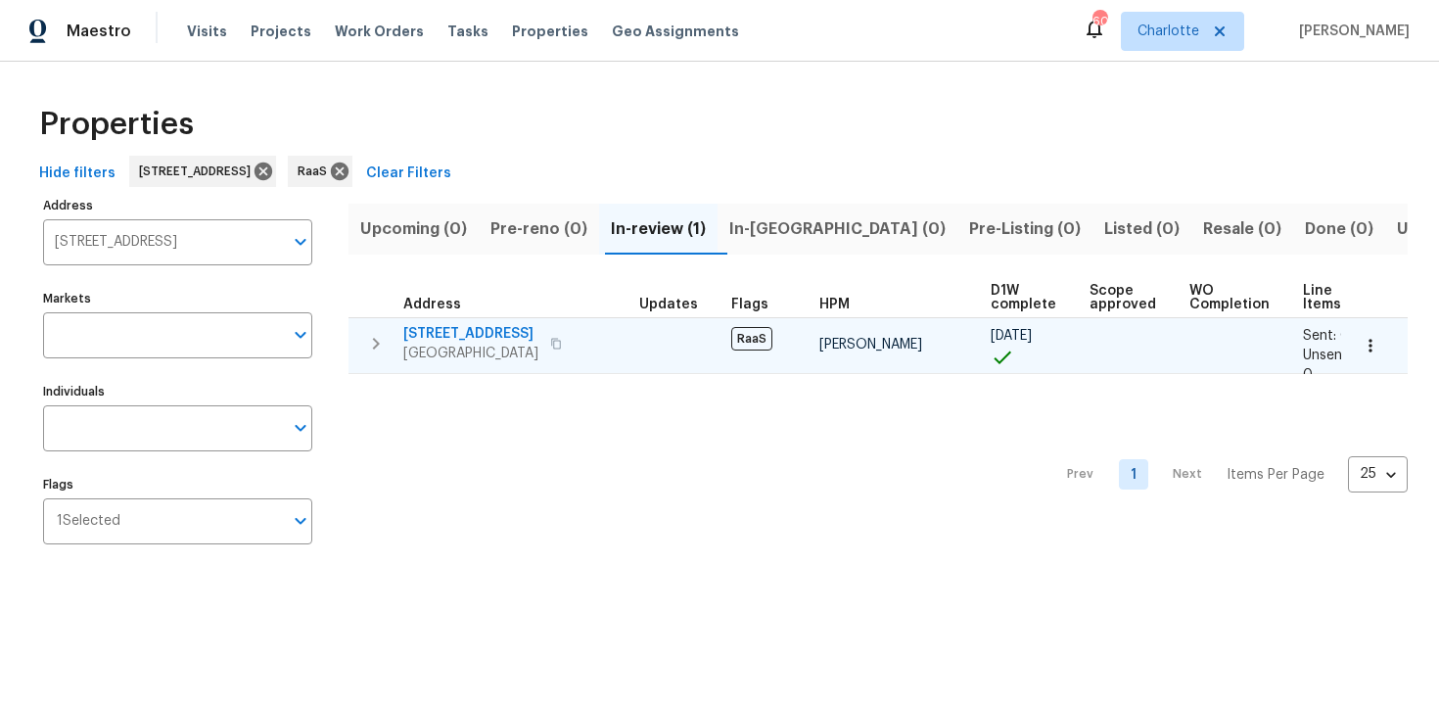
click at [538, 327] on span "4655 NW 41st Pl" at bounding box center [470, 334] width 135 height 20
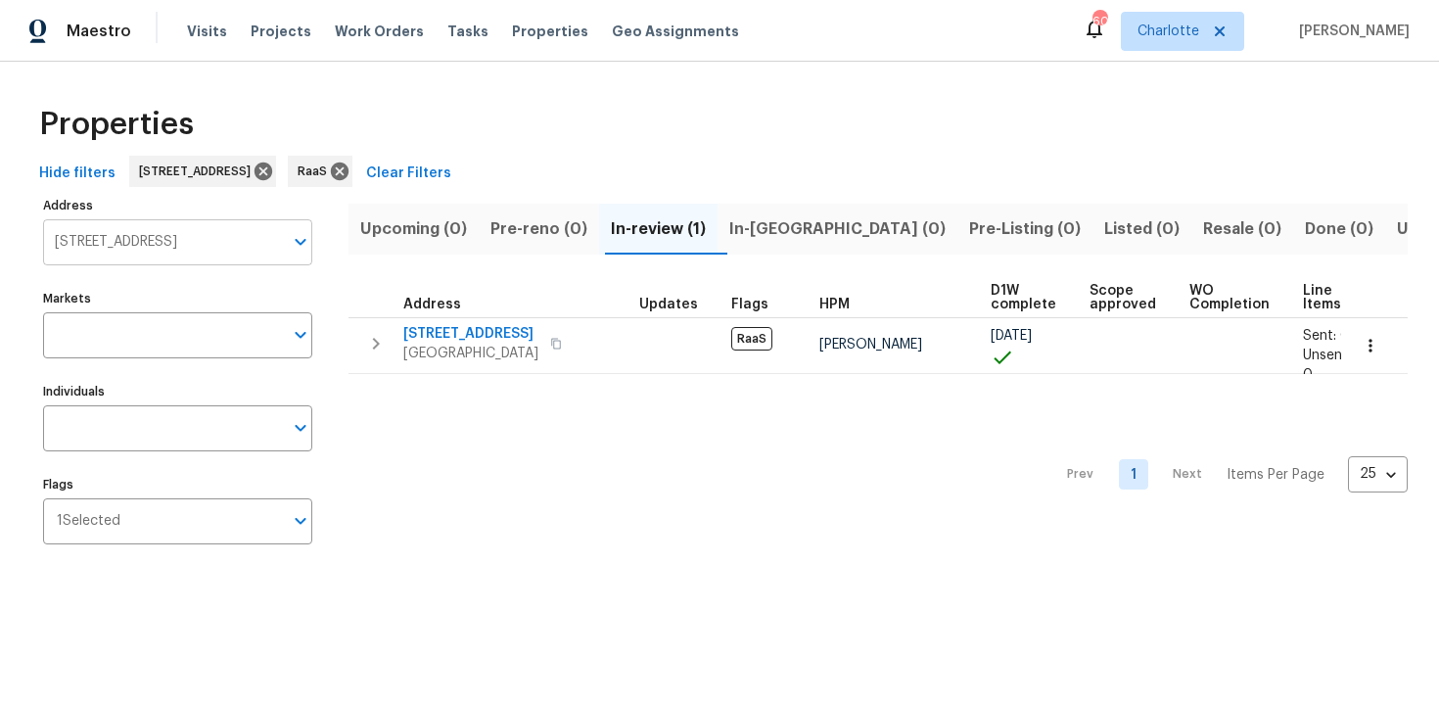
click at [182, 240] on input "4655 NW 41st Pl Lauderdale Lakes FL 33319" at bounding box center [163, 242] width 240 height 46
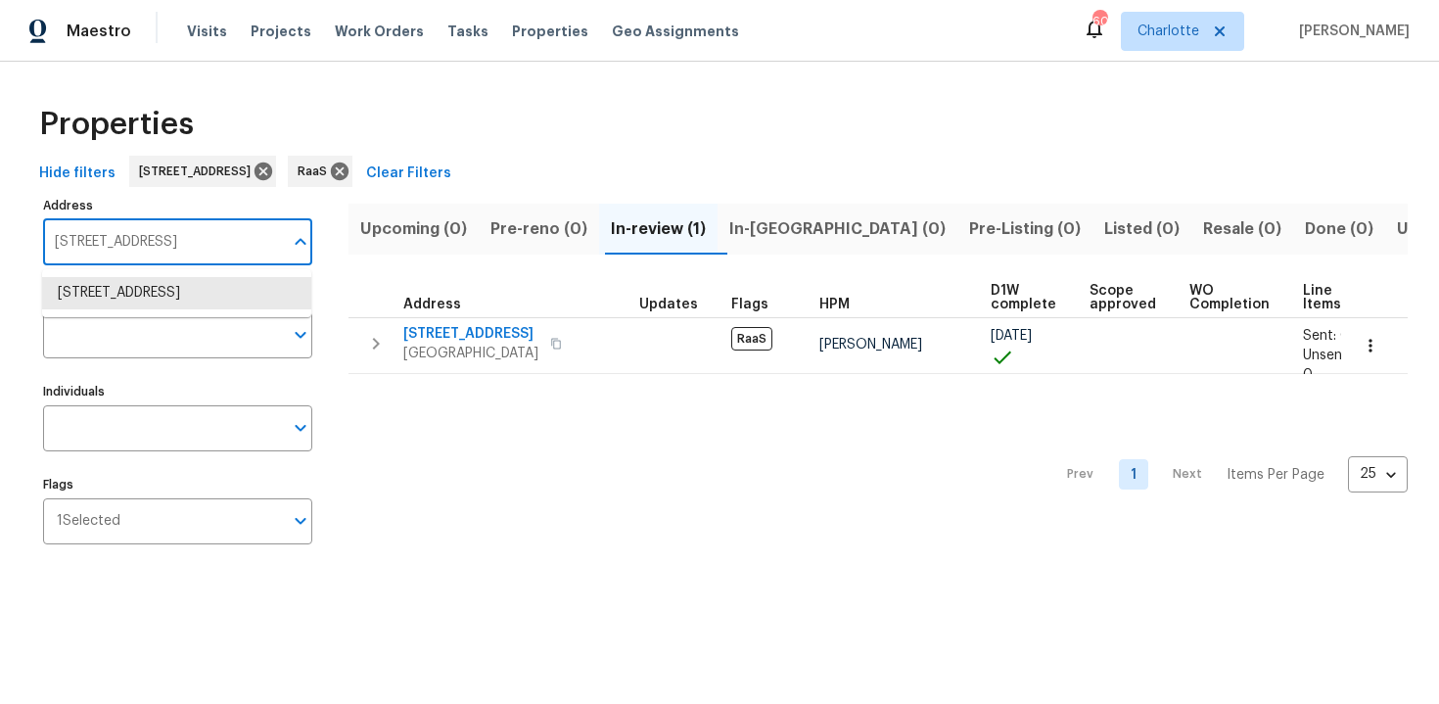
paste input "2522 Corner Shoals Dr, Decatur, GA 30034"
type input "2522 Corner Shoals Dr, Decatur, GA 30034"
click at [177, 286] on li "2522 Corner Shoals Dr Decatur GA 30034" at bounding box center [176, 293] width 269 height 32
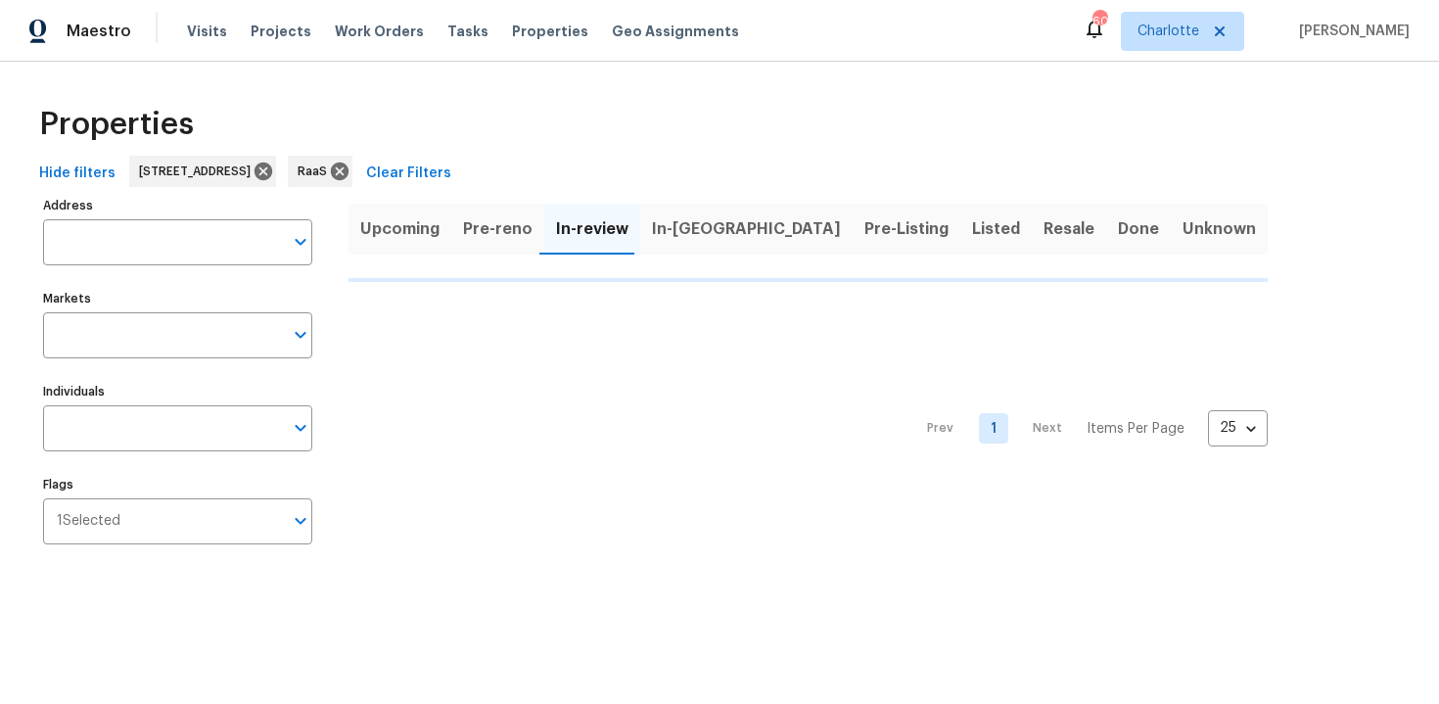
type input "2522 Corner Shoals Dr Decatur GA 30034"
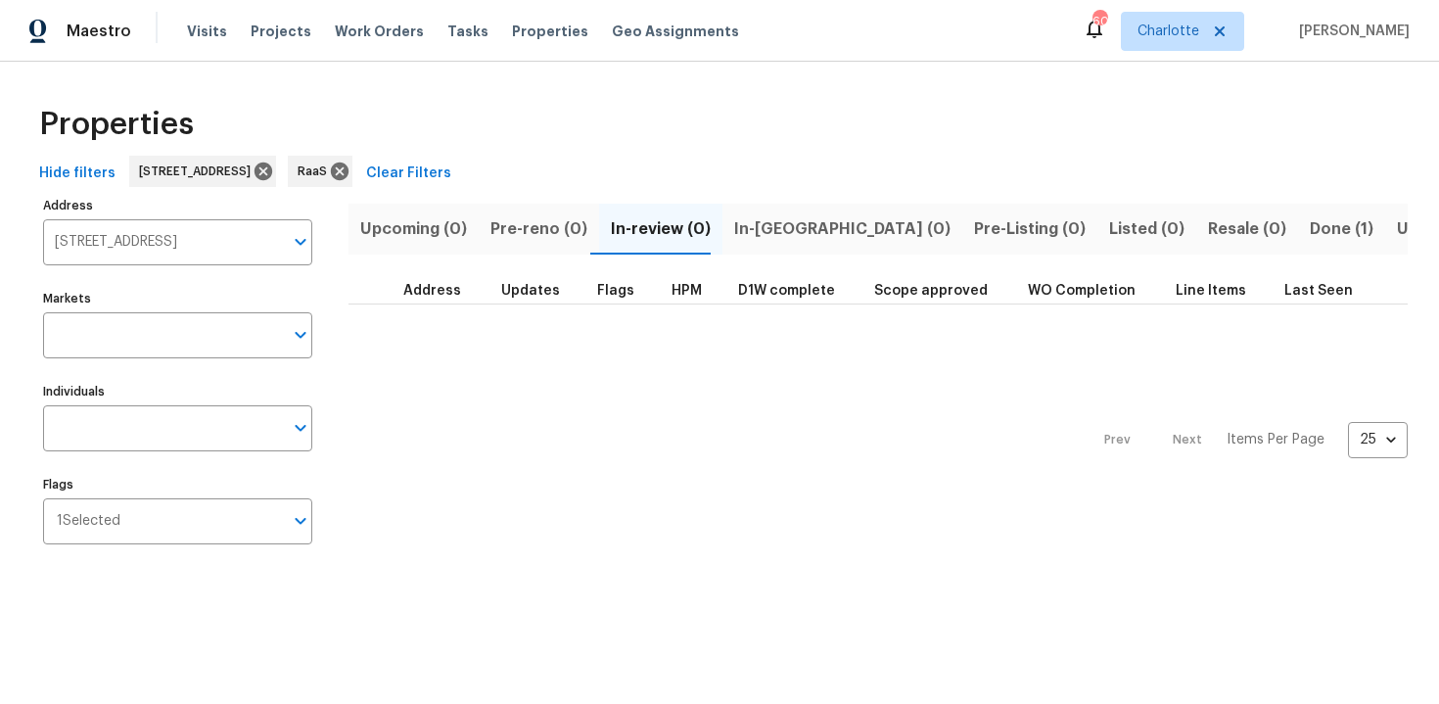
click at [1310, 235] on span "Done (1)" at bounding box center [1342, 228] width 64 height 27
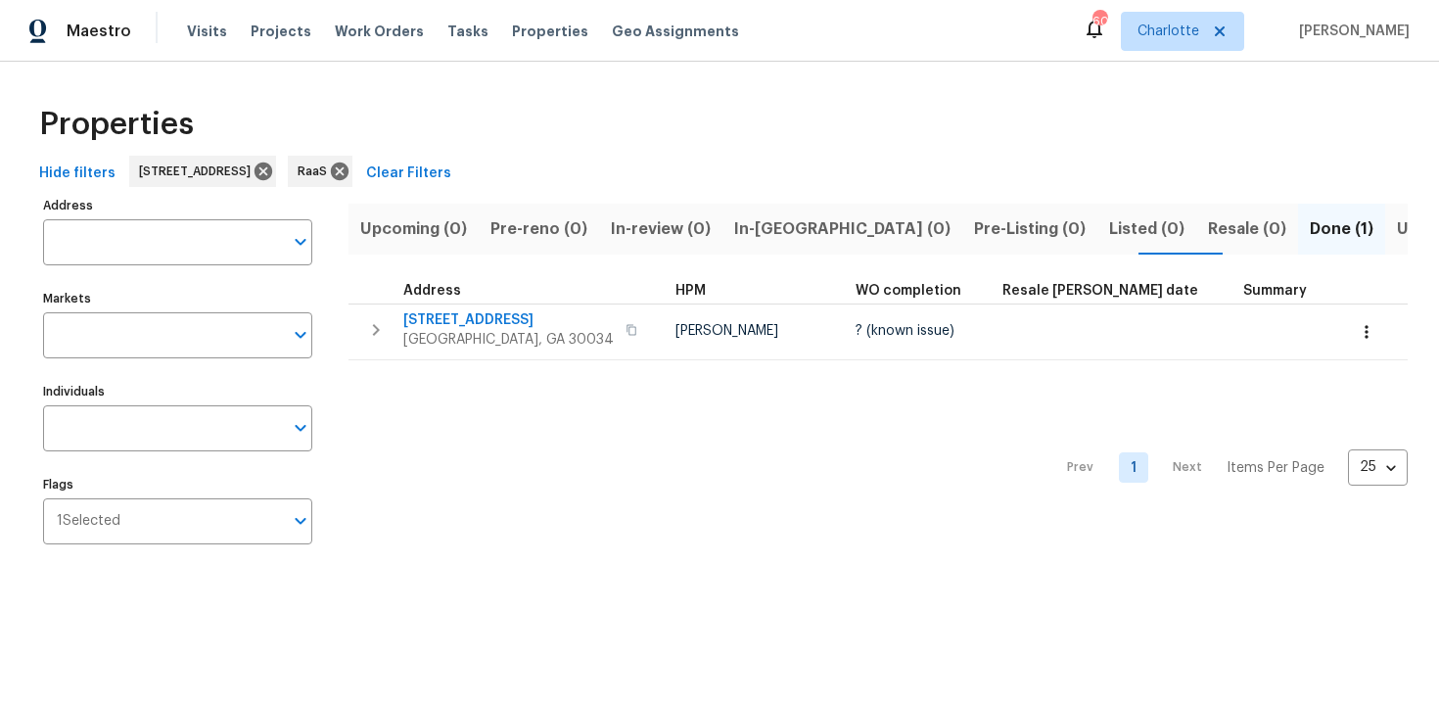
type input "2522 Corner Shoals Dr Decatur GA 30034"
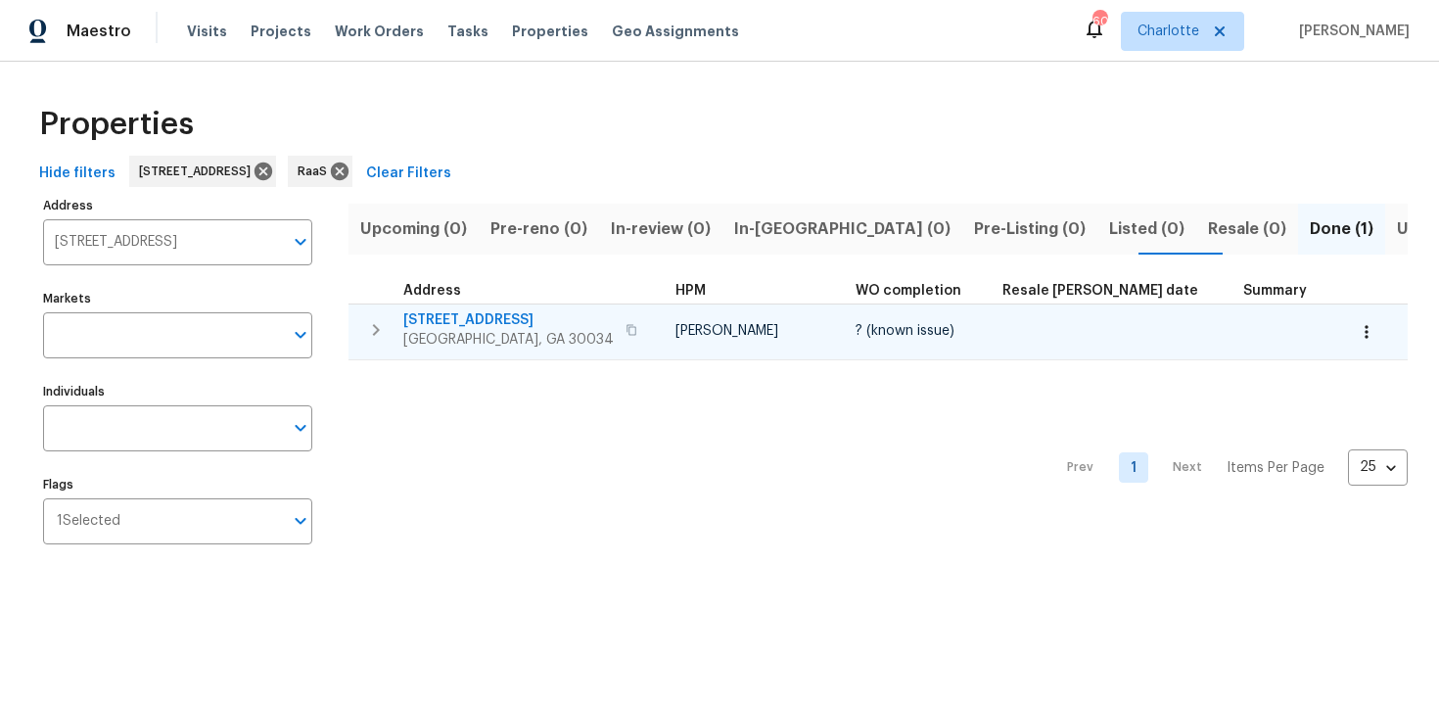
click at [607, 311] on div "2522 Corner Shoals Dr Decatur, GA 30034" at bounding box center [523, 329] width 240 height 39
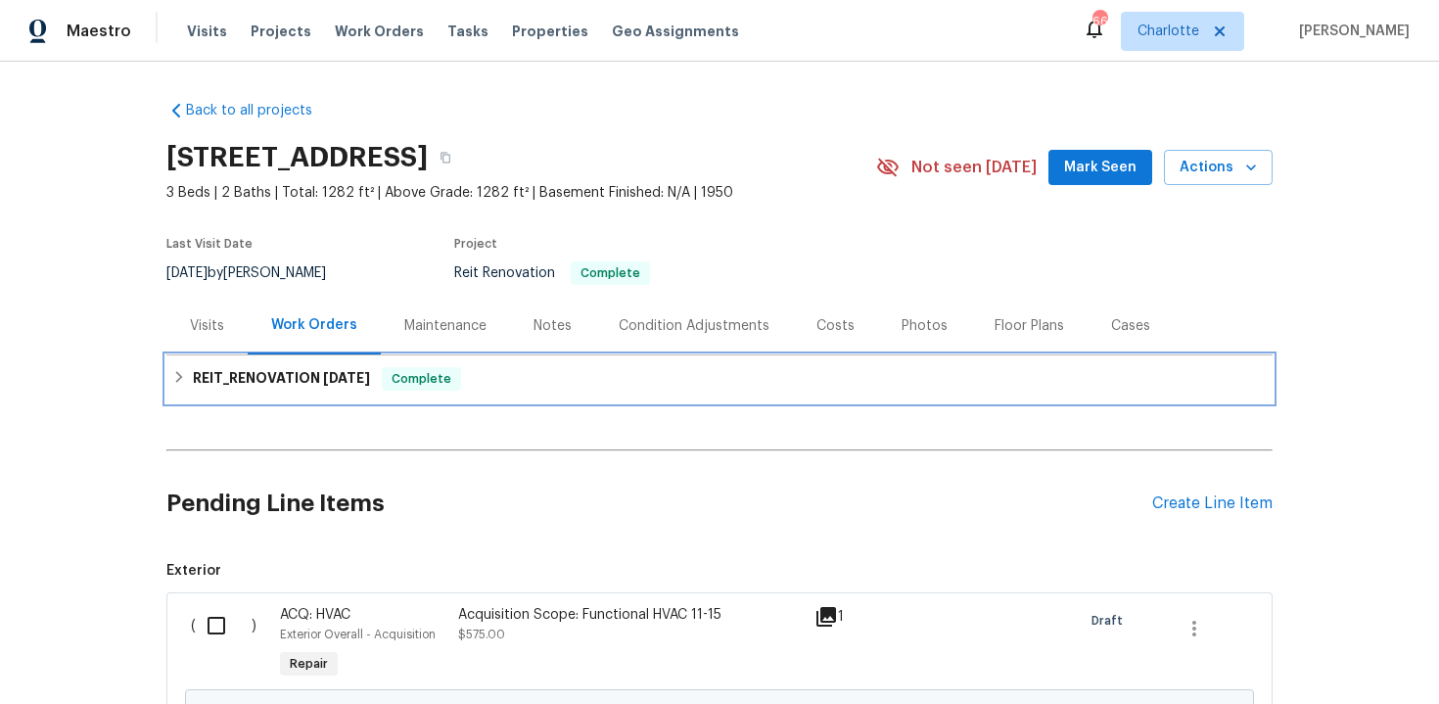
click at [680, 371] on div "REIT_RENOVATION 7/31/25 Complete" at bounding box center [719, 378] width 1094 height 23
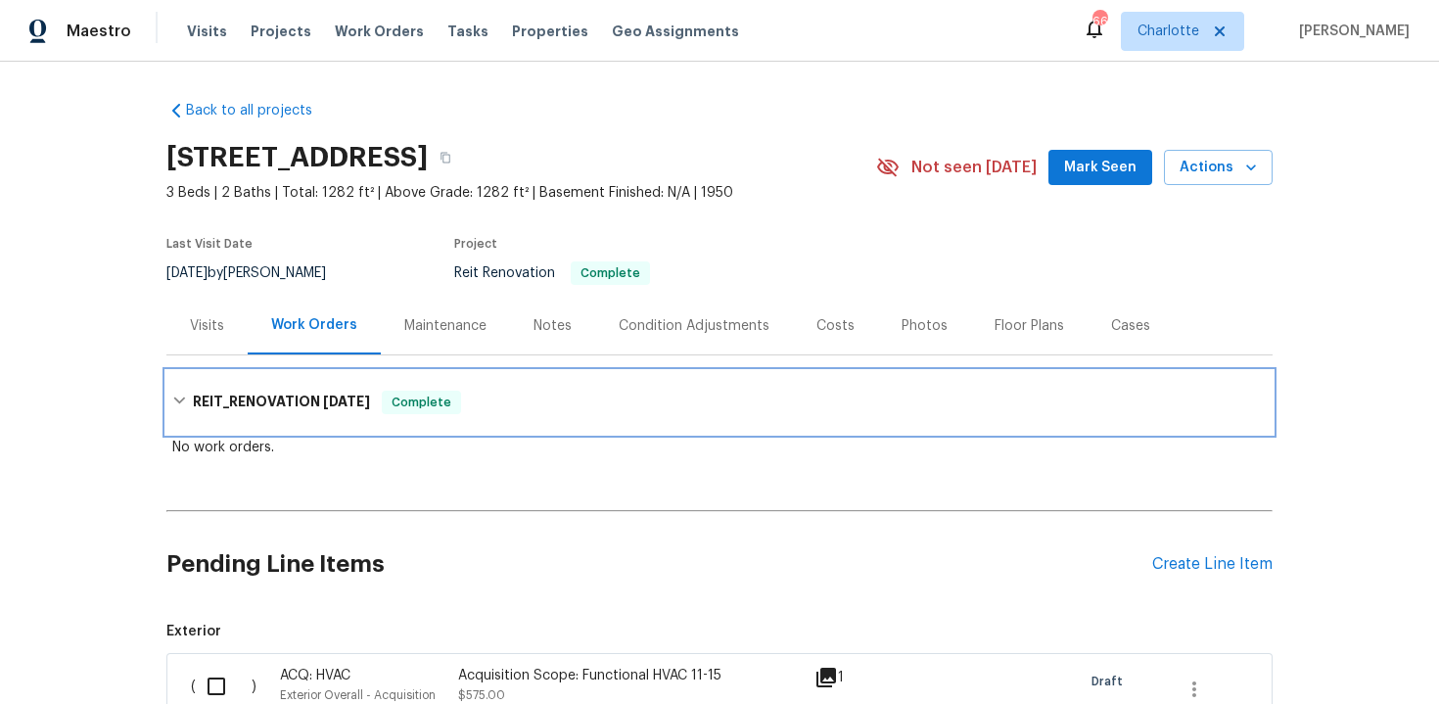
click at [636, 383] on div "REIT_RENOVATION 7/31/25 Complete" at bounding box center [719, 402] width 1106 height 63
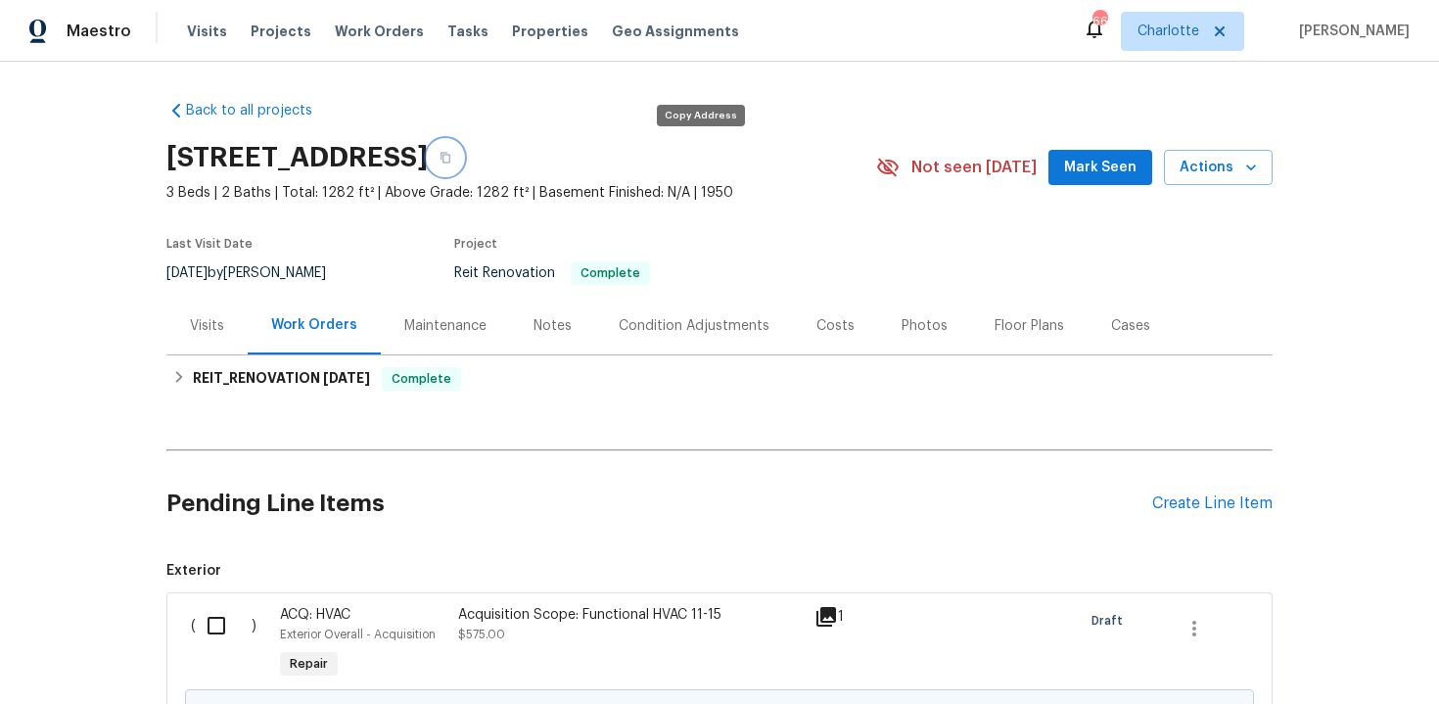
click at [451, 160] on icon "button" at bounding box center [446, 158] width 12 height 12
click at [463, 150] on button "button" at bounding box center [445, 157] width 35 height 35
click at [451, 153] on icon "button" at bounding box center [446, 158] width 12 height 12
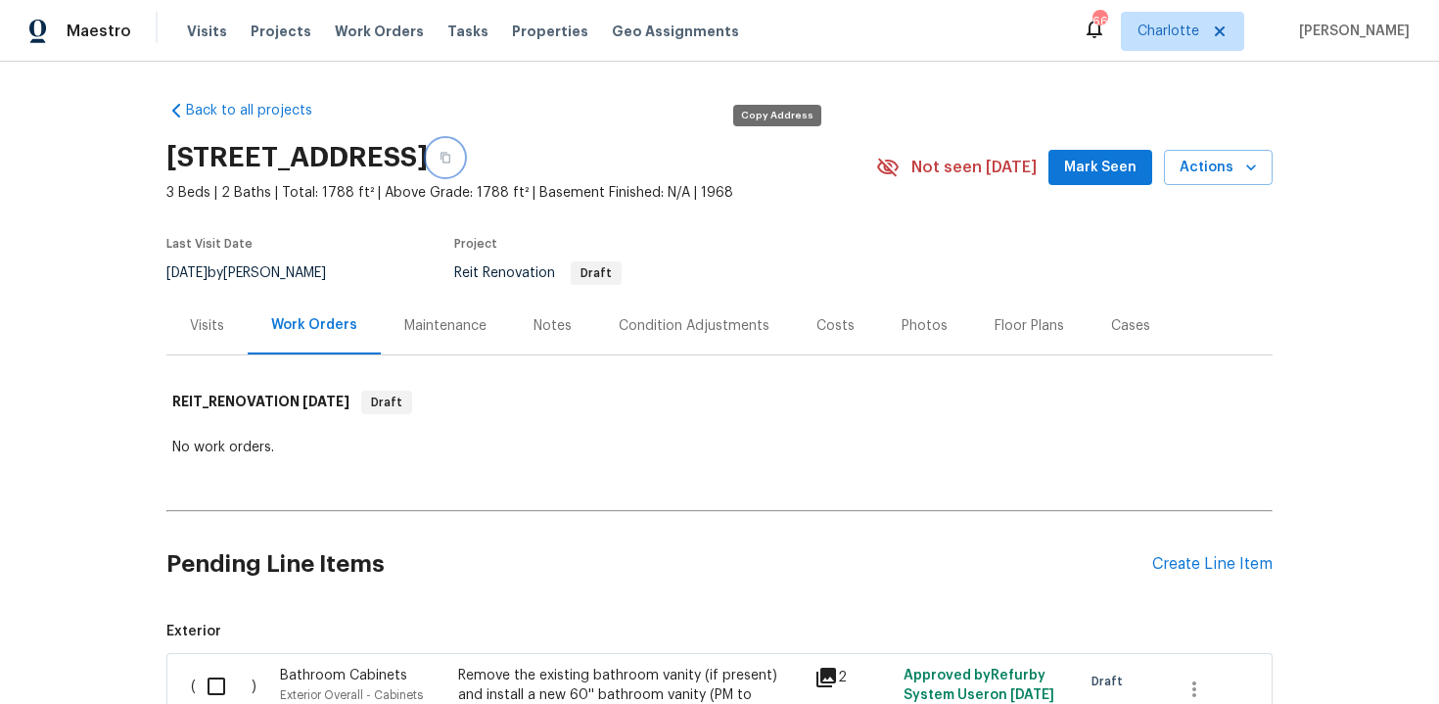
click at [451, 155] on icon "button" at bounding box center [446, 158] width 12 height 12
click at [664, 439] on div "No work orders." at bounding box center [719, 448] width 1094 height 20
click at [451, 159] on icon "button" at bounding box center [446, 158] width 12 height 12
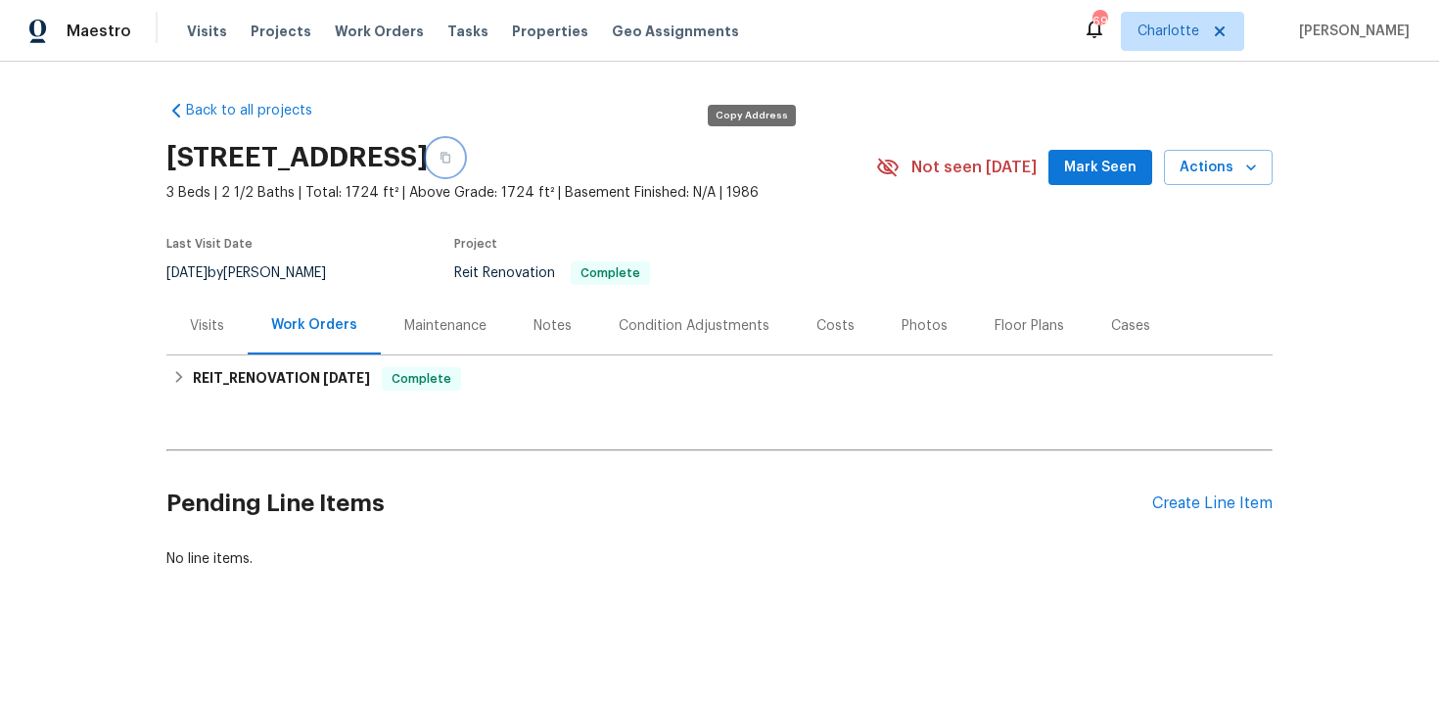
click at [451, 161] on icon "button" at bounding box center [446, 158] width 12 height 12
click at [731, 81] on div "Back to all projects [STREET_ADDRESS] 3 Beds | 2 1/2 Baths | Total: 1724 ft² | …" at bounding box center [719, 382] width 1439 height 640
click at [451, 158] on icon "button" at bounding box center [446, 158] width 12 height 12
click at [451, 161] on icon "button" at bounding box center [446, 158] width 12 height 12
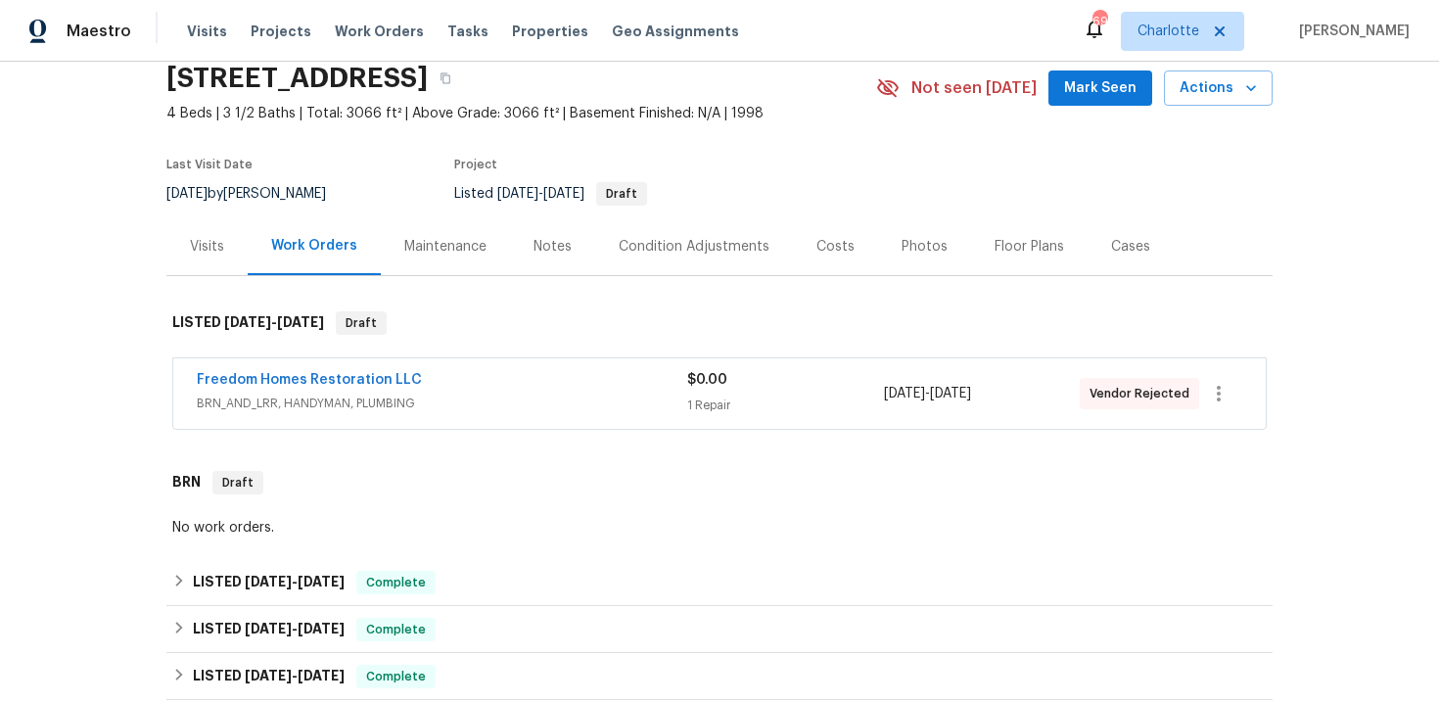
scroll to position [242, 0]
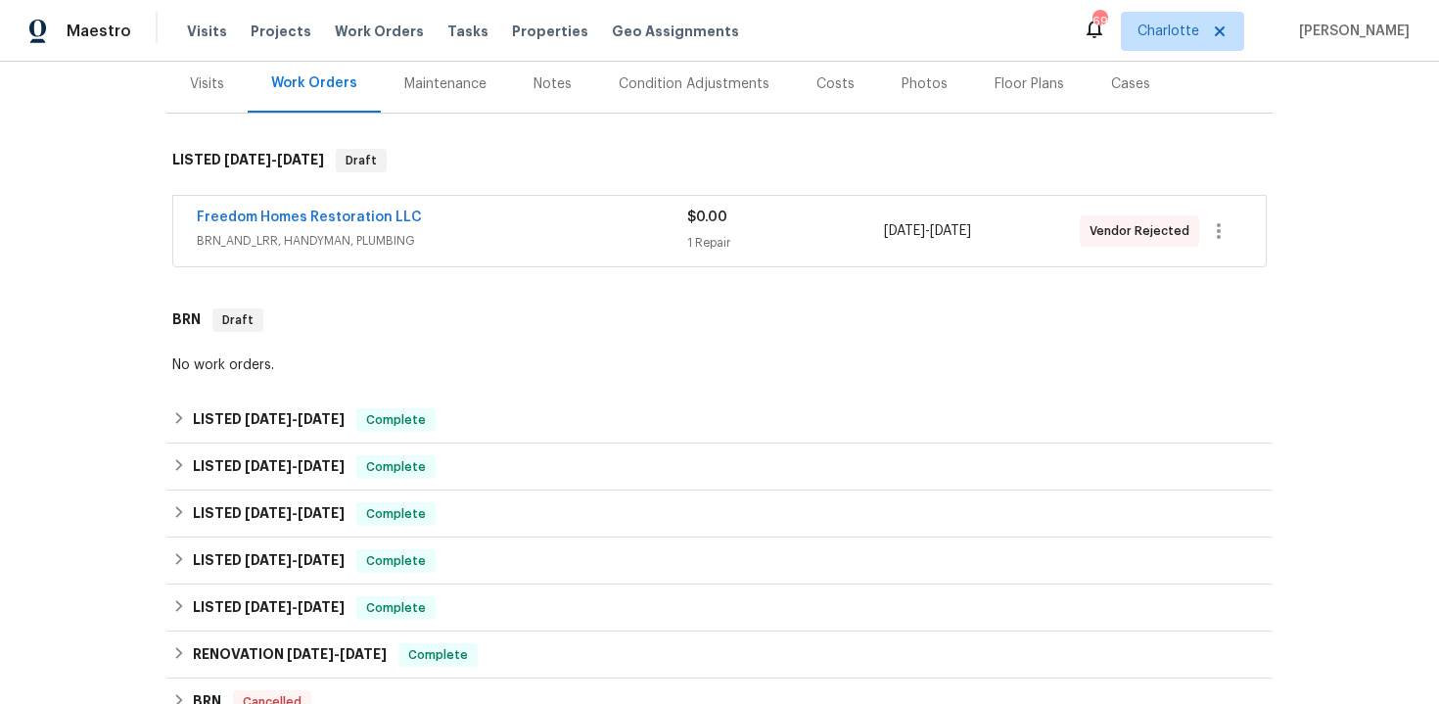
click at [560, 220] on div "Freedom Homes Restoration LLC" at bounding box center [442, 219] width 490 height 23
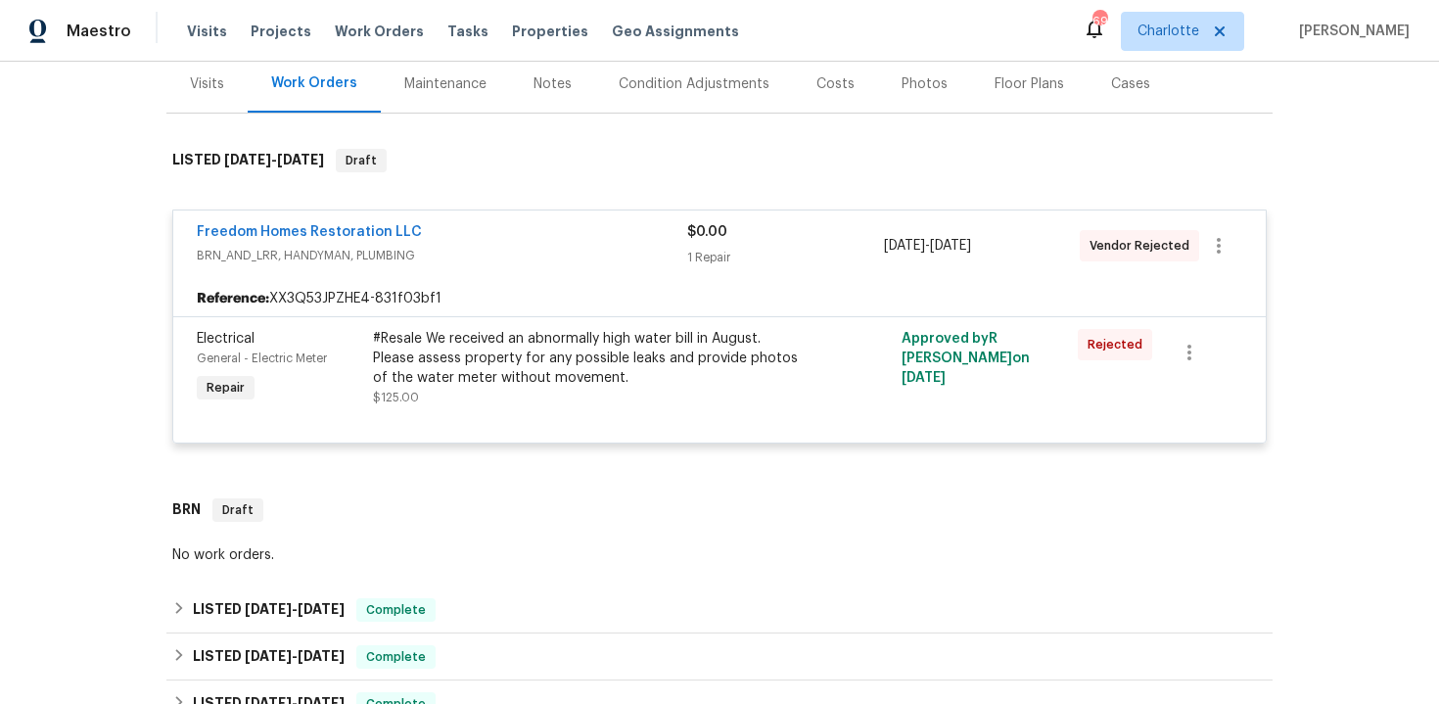
click at [476, 227] on div "Freedom Homes Restoration LLC" at bounding box center [442, 233] width 490 height 23
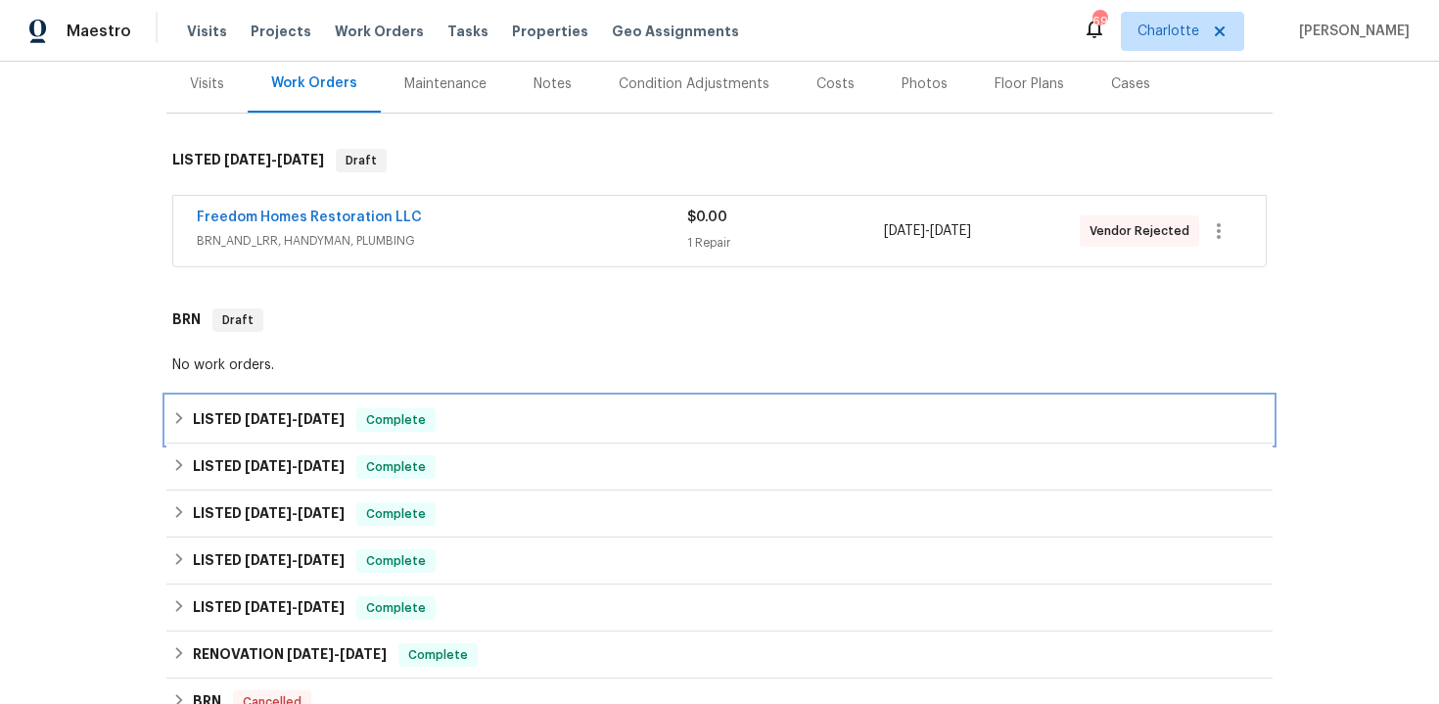
click at [584, 425] on div "LISTED [DATE] - [DATE] Complete" at bounding box center [719, 419] width 1094 height 23
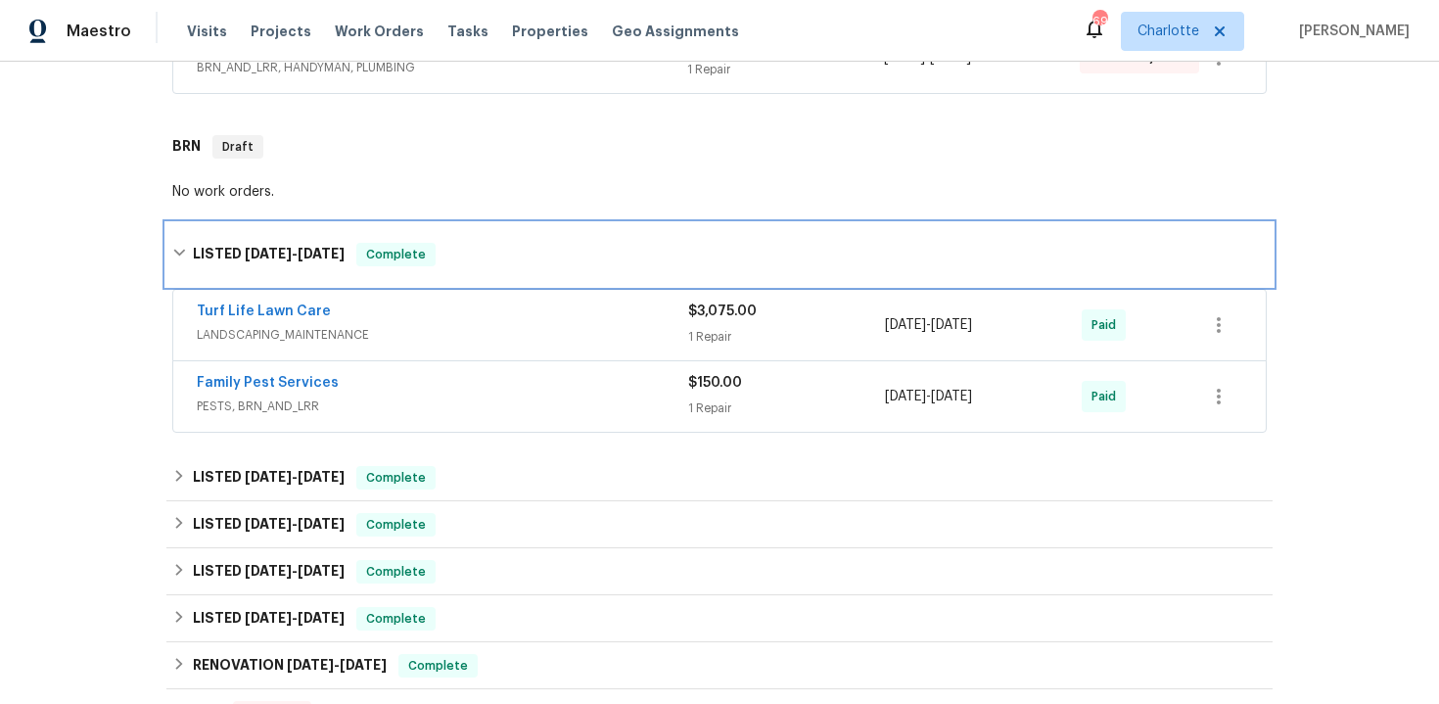
scroll to position [469, 0]
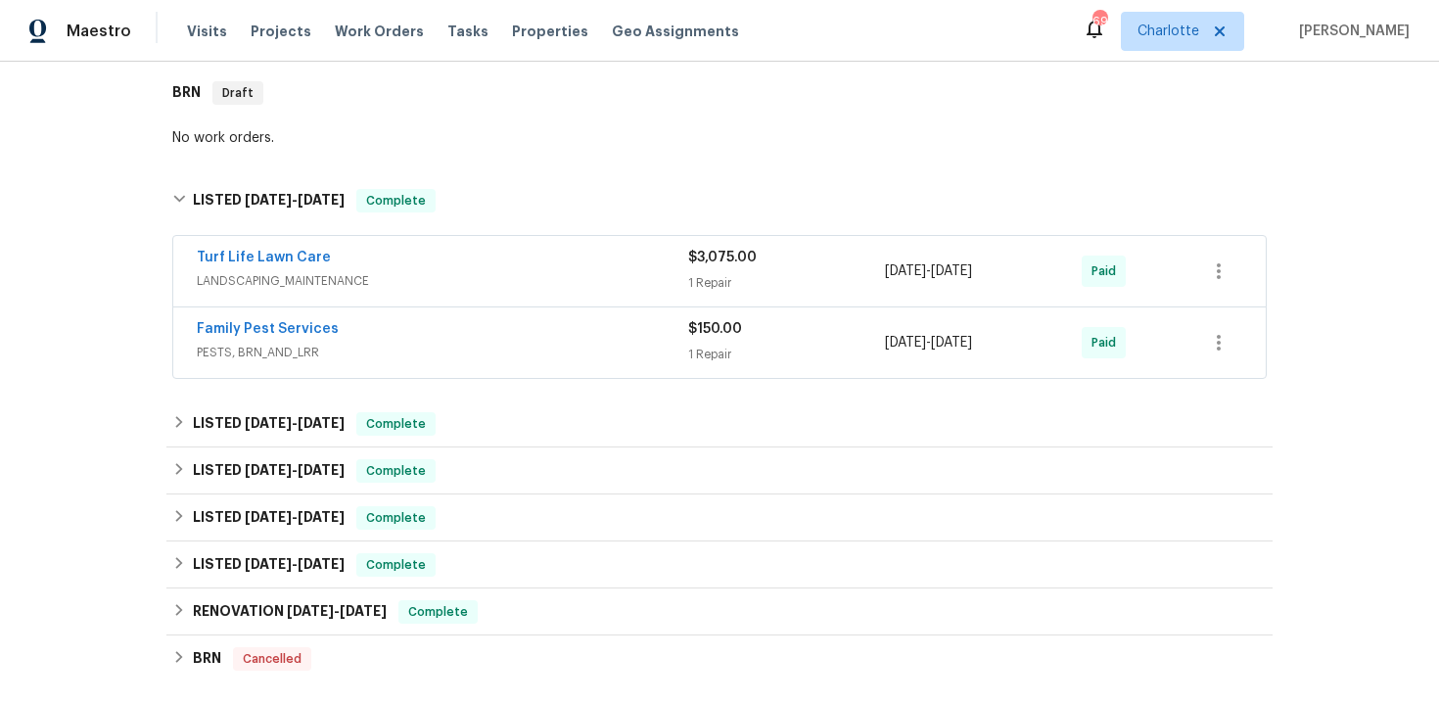
click at [532, 339] on div "Family Pest Services" at bounding box center [442, 330] width 491 height 23
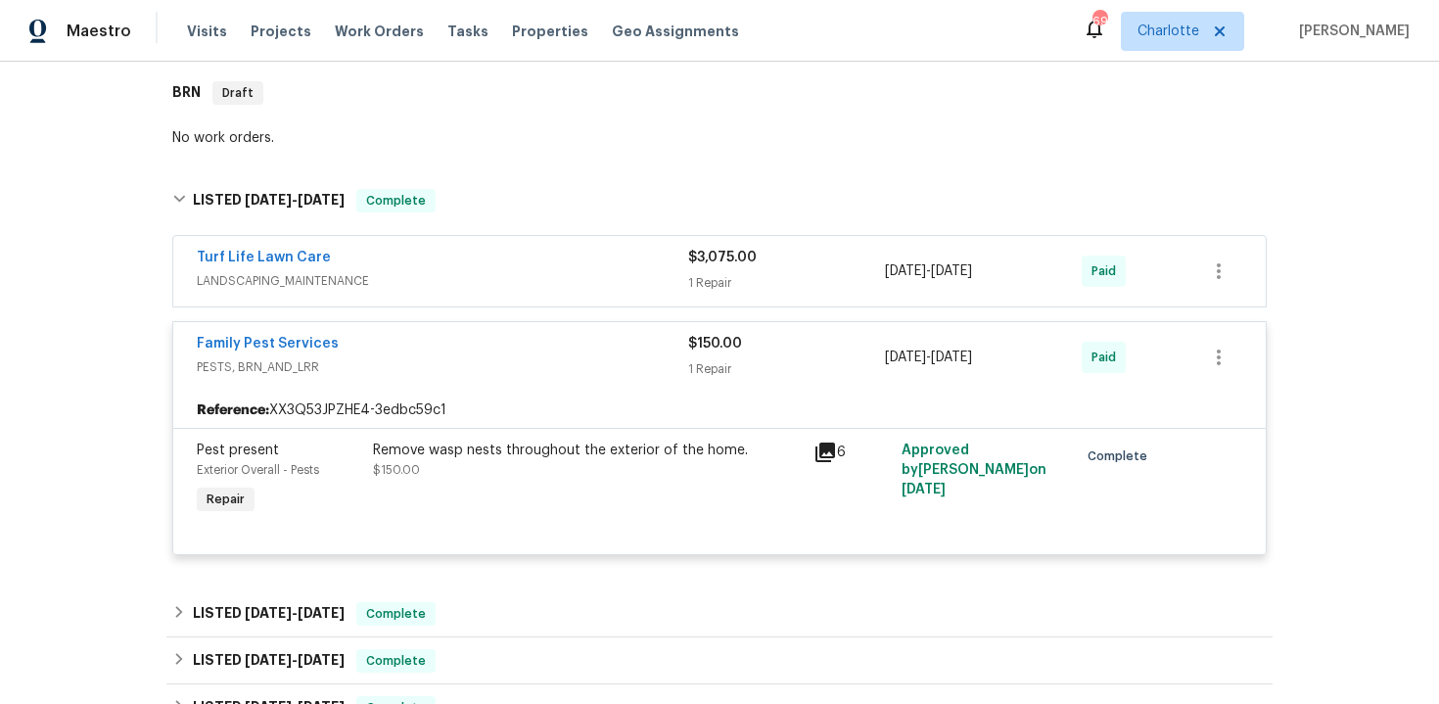
click at [511, 347] on div "Family Pest Services" at bounding box center [442, 345] width 491 height 23
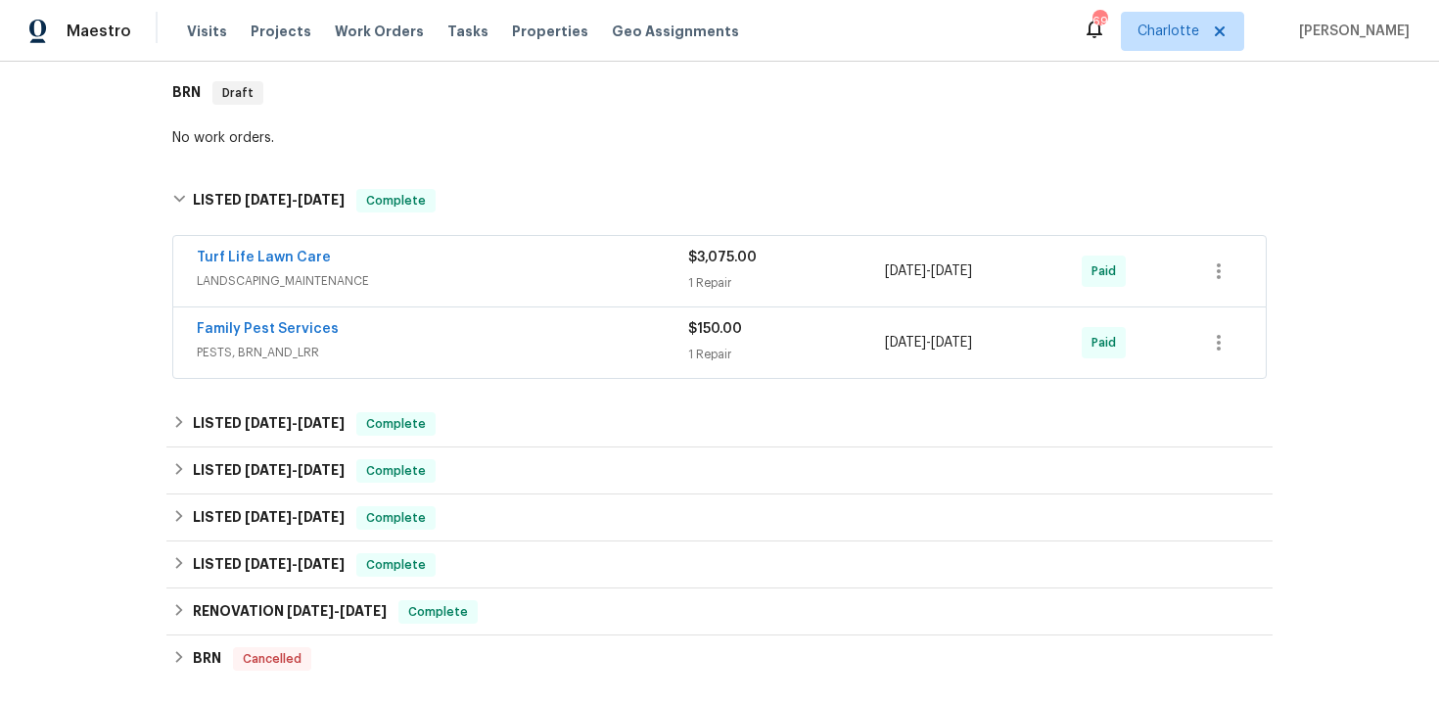
click at [487, 277] on span "LANDSCAPING_MAINTENANCE" at bounding box center [442, 281] width 491 height 20
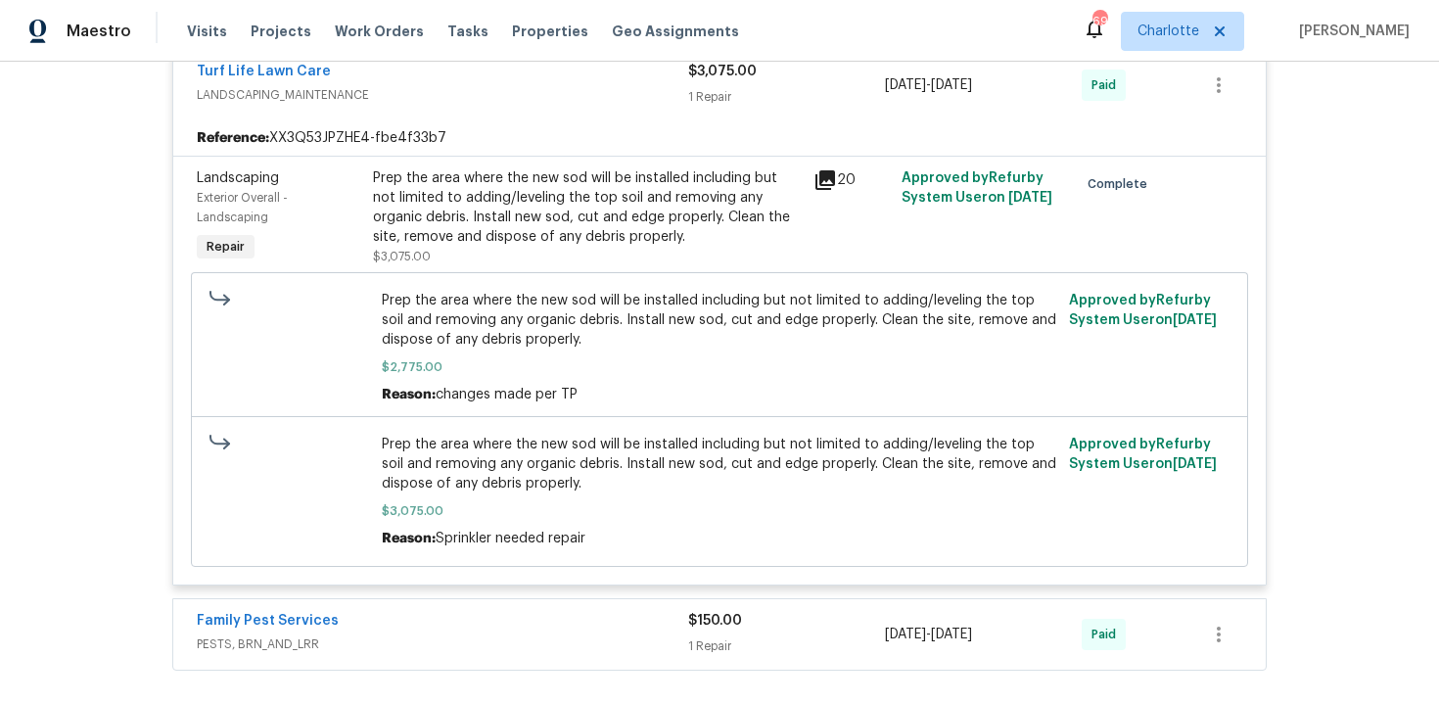
scroll to position [680, 0]
